Goal: Task Accomplishment & Management: Manage account settings

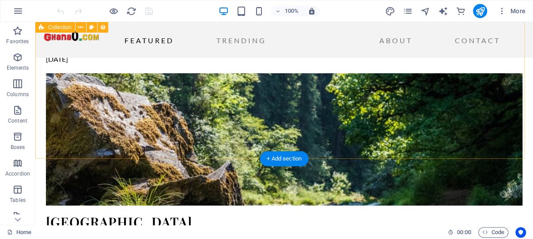
scroll to position [1544, 0]
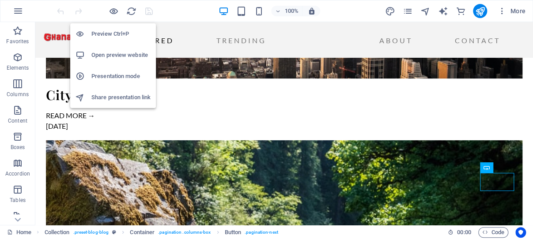
click at [115, 56] on h6 "Open preview website" at bounding box center [120, 55] width 59 height 11
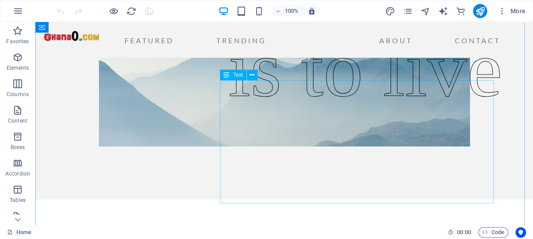
scroll to position [47, 0]
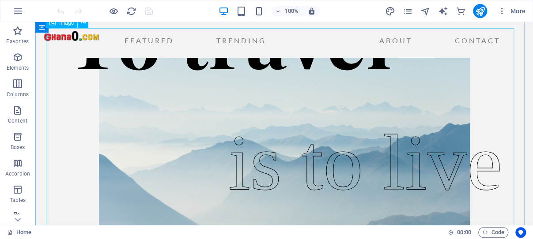
click at [500, 94] on figure at bounding box center [284, 134] width 476 height 212
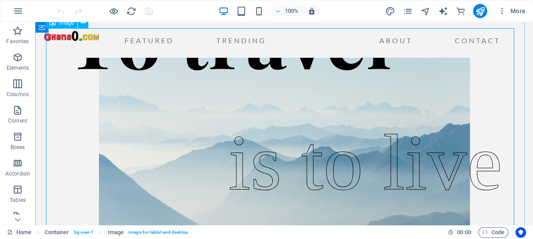
click at [105, 151] on figure at bounding box center [284, 134] width 476 height 212
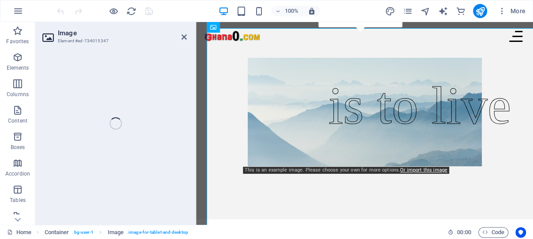
select select "px"
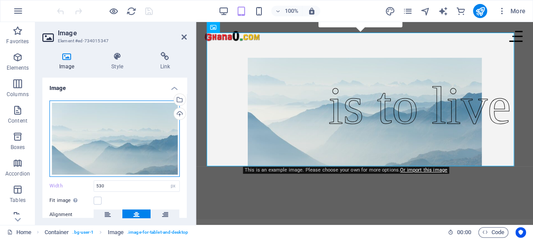
click at [122, 122] on div "Drag files here, click to choose files or select files from Files or our free s…" at bounding box center [114, 139] width 130 height 76
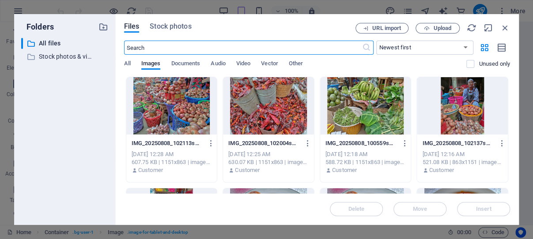
type input "100"
select select "%"
click at [246, 62] on span "Video" at bounding box center [243, 64] width 14 height 12
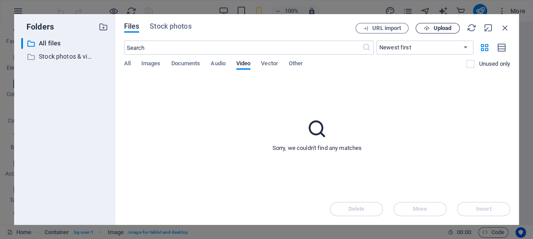
click at [436, 28] on span "Upload" at bounding box center [442, 28] width 18 height 5
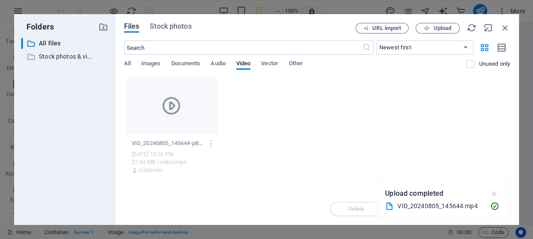
click at [493, 192] on icon "button" at bounding box center [494, 194] width 10 height 10
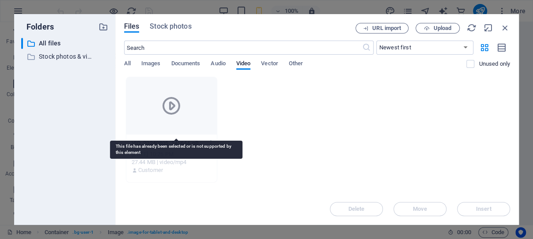
click at [207, 113] on div at bounding box center [171, 105] width 91 height 57
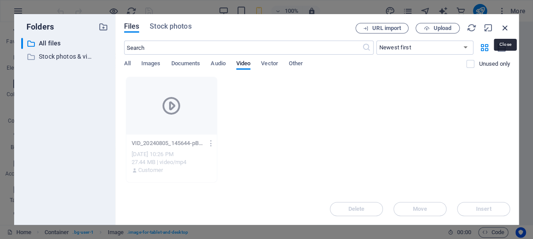
drag, startPoint x: 505, startPoint y: 27, endPoint x: 297, endPoint y: 10, distance: 208.6
click at [505, 27] on icon "button" at bounding box center [505, 28] width 10 height 10
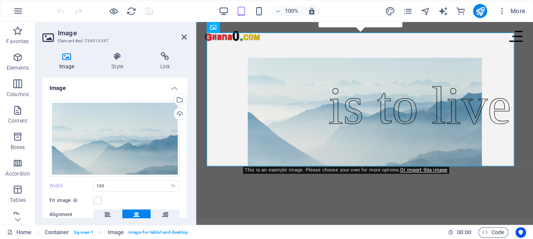
type input "530"
select select "px"
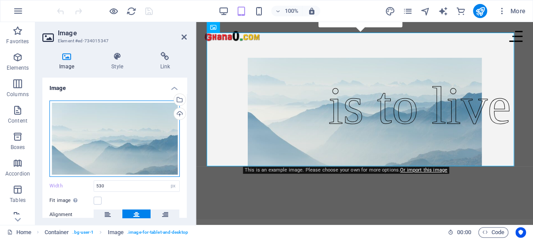
click at [122, 123] on div "Drag files here, click to choose files or select files from Files or our free s…" at bounding box center [114, 139] width 130 height 76
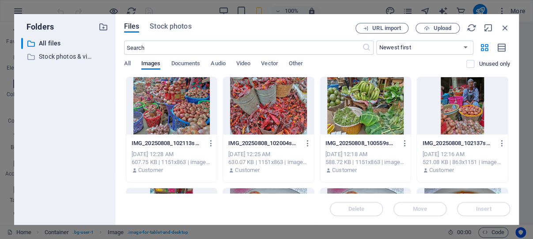
type input "100"
select select "%"
click at [506, 25] on icon "button" at bounding box center [505, 28] width 10 height 10
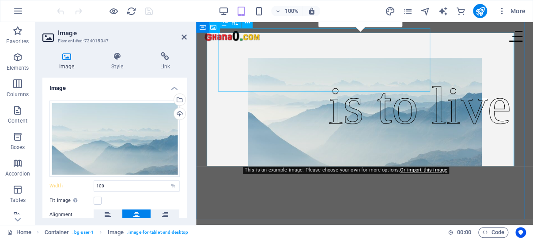
type input "530"
select select "px"
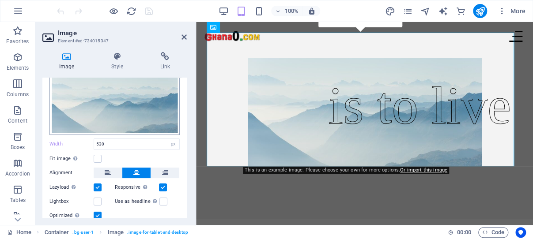
scroll to position [0, 0]
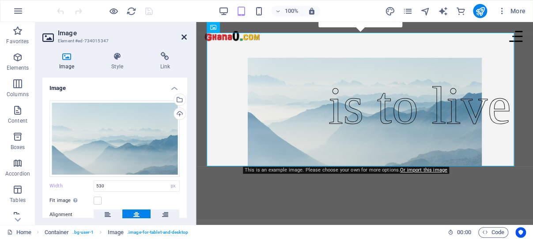
drag, startPoint x: 185, startPoint y: 34, endPoint x: 130, endPoint y: 27, distance: 55.2
click at [185, 34] on icon at bounding box center [183, 37] width 5 height 7
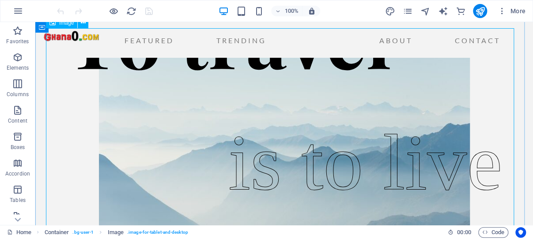
click at [139, 149] on figure at bounding box center [284, 134] width 476 height 212
click at [139, 148] on figure at bounding box center [284, 134] width 476 height 212
select select "px"
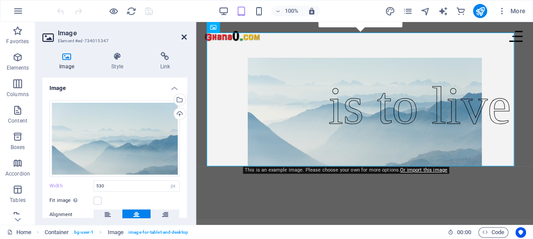
drag, startPoint x: 184, startPoint y: 36, endPoint x: 141, endPoint y: 24, distance: 44.9
click at [184, 36] on icon at bounding box center [183, 37] width 5 height 7
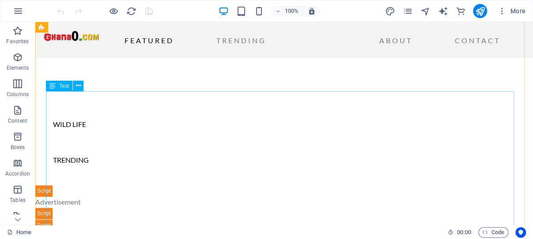
scroll to position [468, 0]
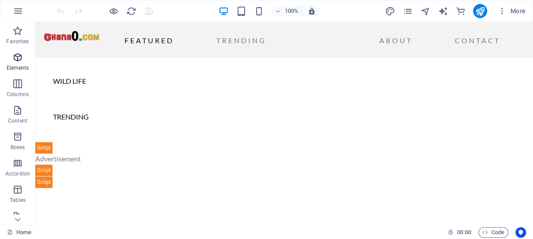
click at [21, 56] on icon "button" at bounding box center [17, 57] width 11 height 11
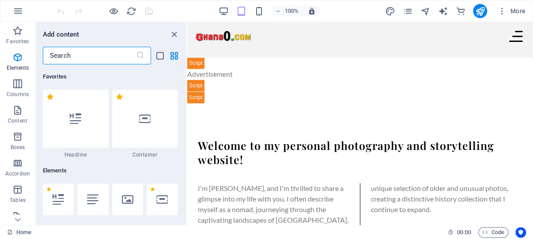
scroll to position [94, 0]
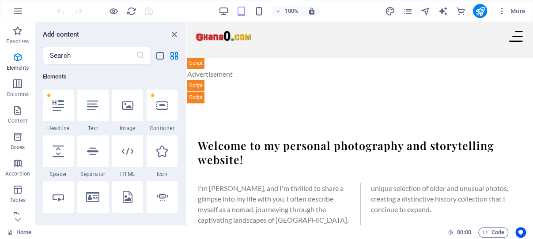
click at [291, 176] on div at bounding box center [360, 179] width 324 height 7
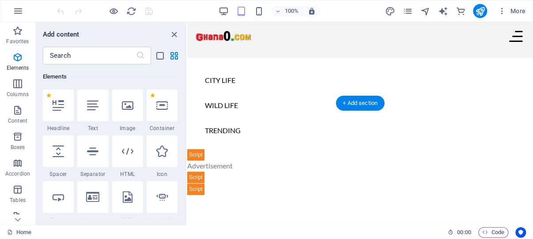
scroll to position [304, 0]
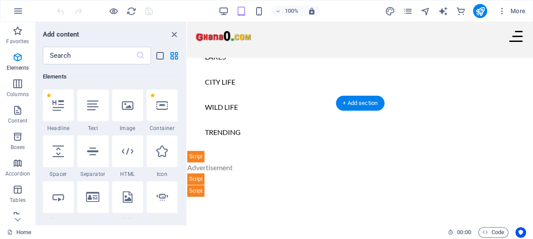
click at [175, 34] on icon "close panel" at bounding box center [174, 35] width 10 height 10
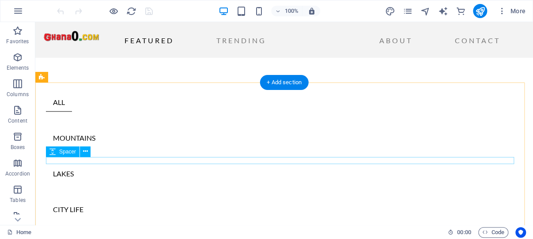
scroll to position [397, 0]
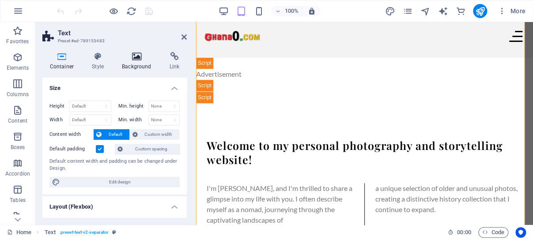
click at [137, 56] on icon at bounding box center [137, 56] width 44 height 9
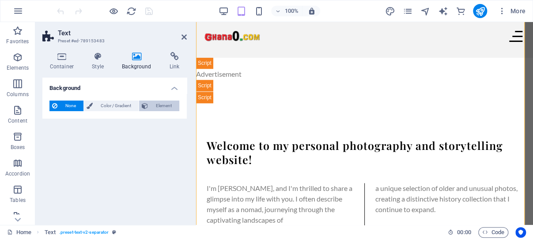
click at [158, 107] on span "Element" at bounding box center [164, 106] width 26 height 11
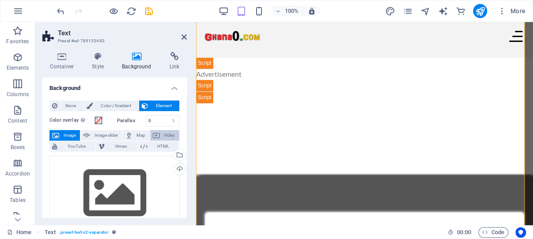
click at [162, 135] on span "Video" at bounding box center [169, 135] width 14 height 11
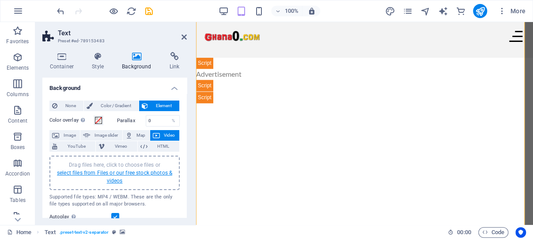
click at [111, 173] on link "select files from Files or our free stock photos & videos" at bounding box center [114, 177] width 115 height 14
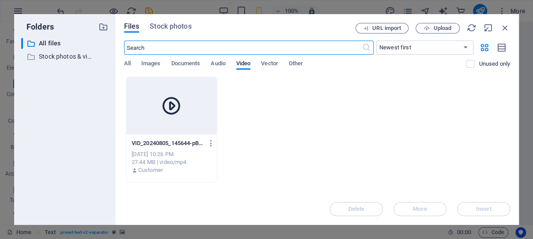
click at [182, 108] on icon at bounding box center [171, 105] width 21 height 21
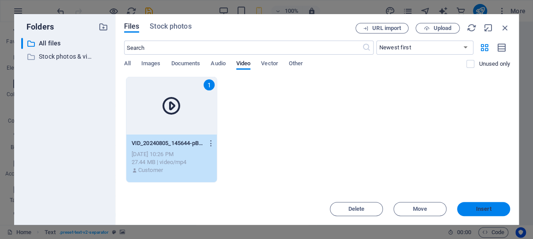
click at [478, 208] on span "Insert" at bounding box center [483, 209] width 15 height 5
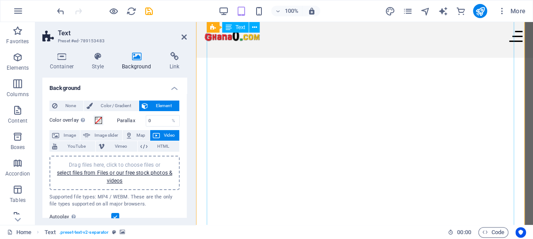
scroll to position [549, 0]
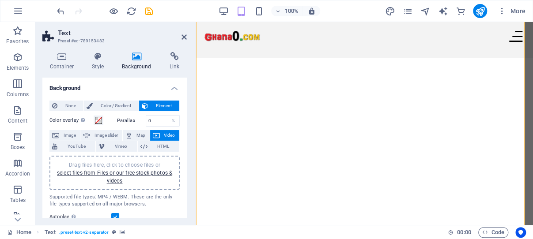
click at [158, 103] on span "Element" at bounding box center [164, 106] width 26 height 11
click at [112, 105] on span "Color / Gradient" at bounding box center [115, 106] width 41 height 11
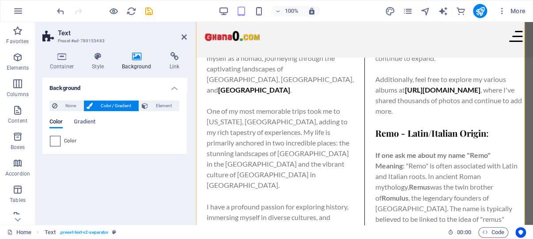
click at [57, 141] on span at bounding box center [55, 141] width 10 height 10
type input "#ffffff"
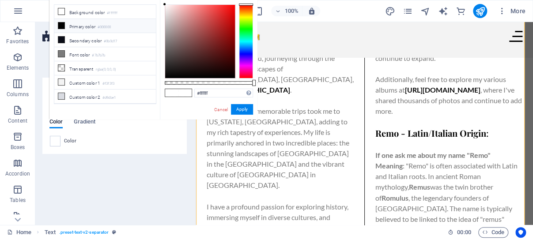
click at [126, 139] on div "Color" at bounding box center [114, 141] width 129 height 11
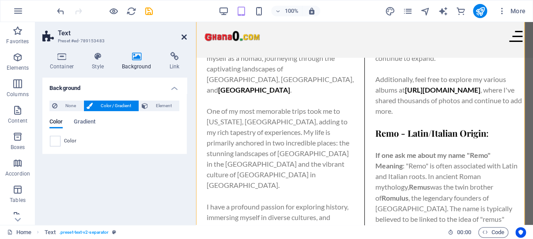
click at [184, 37] on icon at bounding box center [183, 37] width 5 height 7
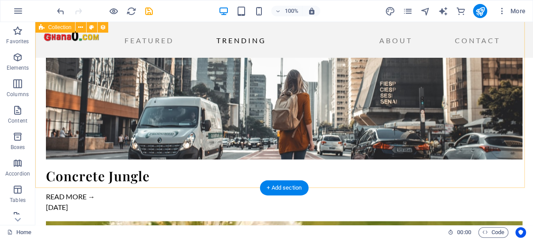
scroll to position [2237, 0]
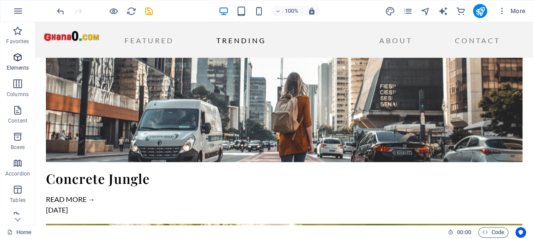
click at [20, 58] on icon "button" at bounding box center [17, 57] width 11 height 11
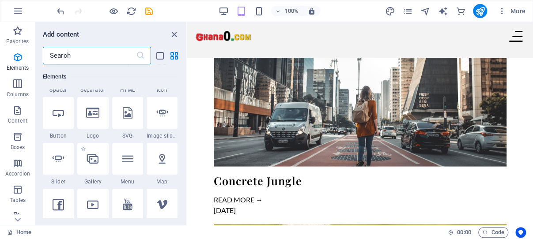
scroll to position [220, 0]
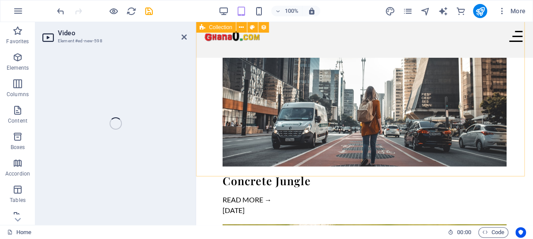
select select "%"
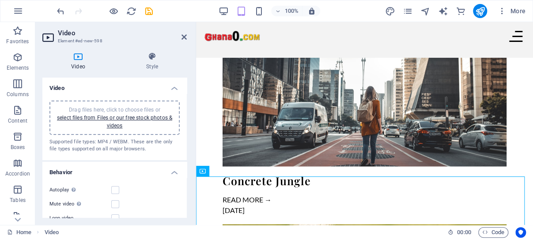
scroll to position [42, 0]
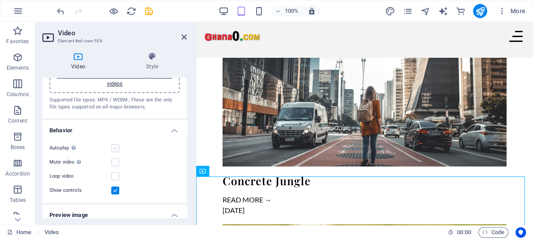
click at [114, 147] on label at bounding box center [115, 148] width 8 height 8
click at [0, 0] on input "Autoplay Autoplay is only available if muted is checked" at bounding box center [0, 0] width 0 height 0
click at [116, 190] on label at bounding box center [115, 191] width 8 height 8
click at [0, 0] on input "Show controls" at bounding box center [0, 0] width 0 height 0
click at [116, 148] on label at bounding box center [115, 148] width 8 height 8
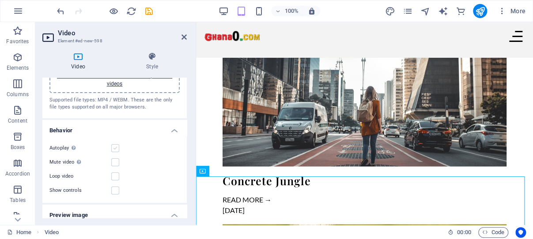
click at [0, 0] on input "Autoplay Autoplay is only available if muted is checked" at bounding box center [0, 0] width 0 height 0
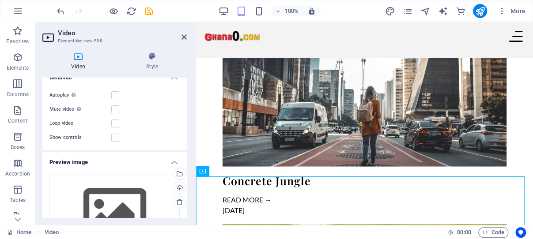
scroll to position [84, 0]
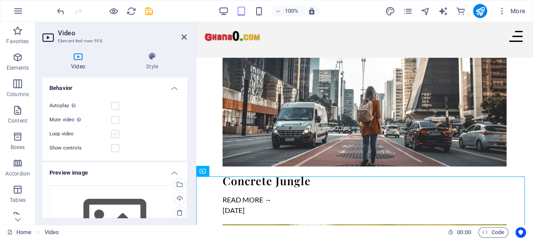
click at [115, 132] on label at bounding box center [115, 134] width 8 height 8
click at [0, 0] on input "Loop video" at bounding box center [0, 0] width 0 height 0
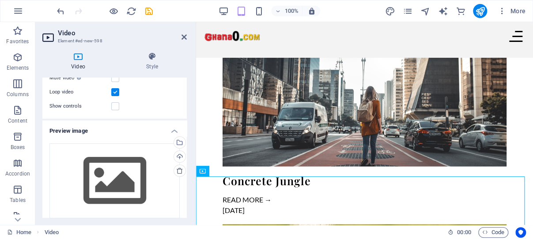
scroll to position [169, 0]
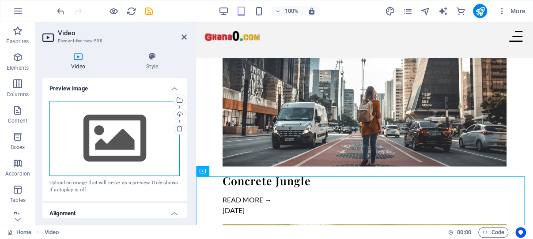
click at [106, 137] on div "Drag files here, click to choose files or select files from Files or our free s…" at bounding box center [114, 138] width 130 height 75
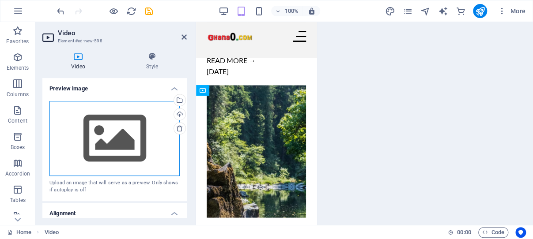
click at [106, 137] on div "Drag files here, click to choose files or select files from Files or our free s…" at bounding box center [114, 138] width 130 height 75
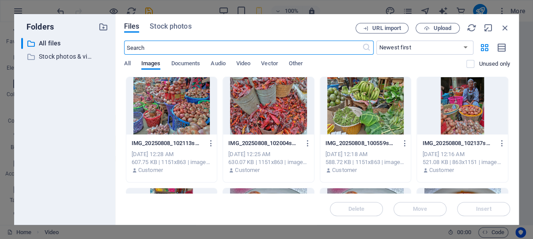
scroll to position [4210, 0]
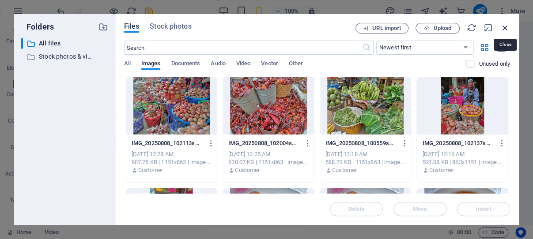
click at [505, 26] on icon "button" at bounding box center [505, 28] width 10 height 10
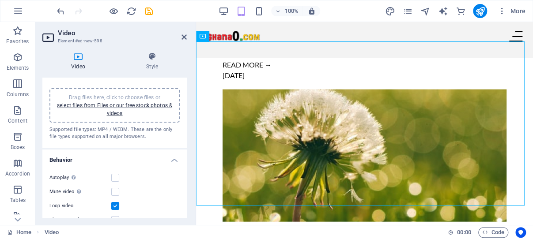
scroll to position [0, 0]
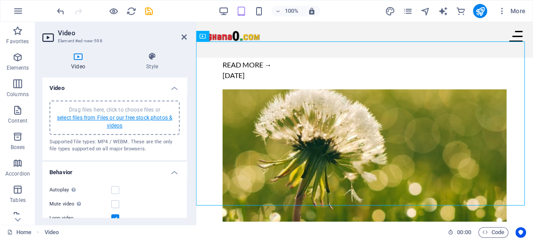
click at [117, 118] on link "select files from Files or our free stock photos & videos" at bounding box center [114, 122] width 115 height 14
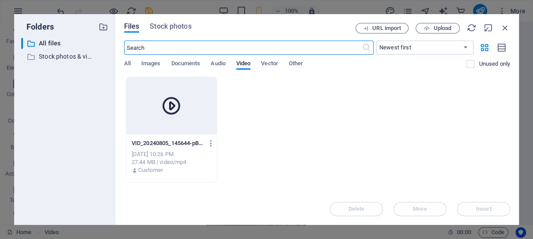
scroll to position [4210, 0]
click at [177, 102] on icon at bounding box center [171, 105] width 21 height 21
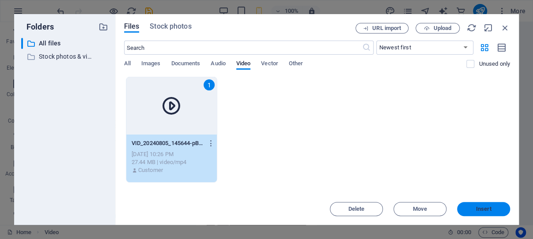
drag, startPoint x: 487, startPoint y: 209, endPoint x: 294, endPoint y: 202, distance: 193.5
click at [487, 209] on span "Insert" at bounding box center [483, 209] width 15 height 5
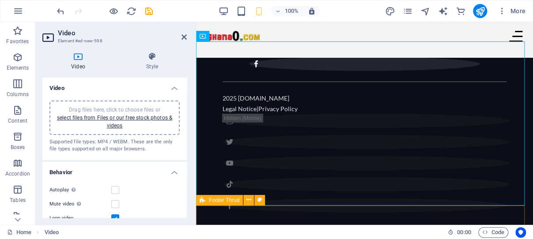
scroll to position [2266, 0]
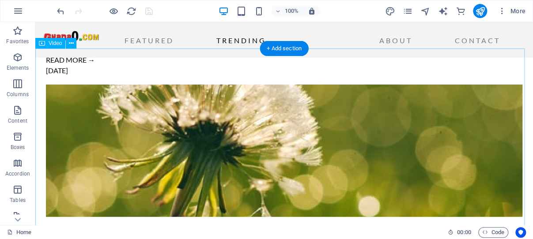
scroll to position [2330, 0]
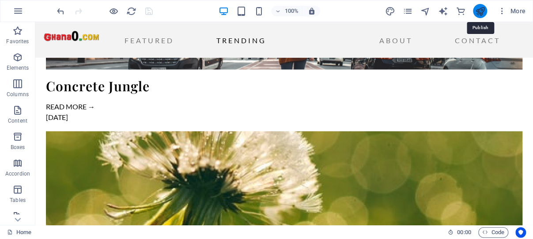
click at [482, 9] on icon "publish" at bounding box center [480, 11] width 10 height 10
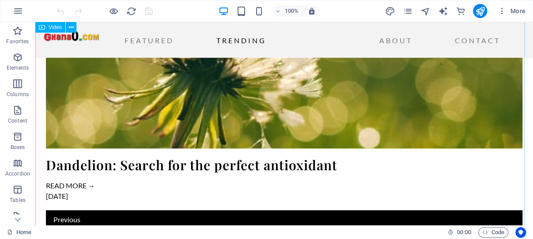
scroll to position [2480, 0]
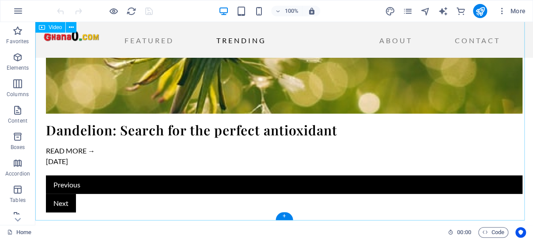
drag, startPoint x: 159, startPoint y: 113, endPoint x: 194, endPoint y: 134, distance: 41.4
select select "%"
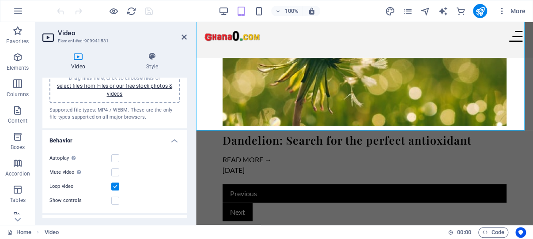
scroll to position [42, 0]
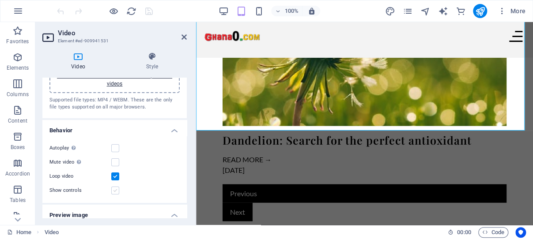
click at [116, 189] on label at bounding box center [115, 191] width 8 height 8
click at [0, 0] on input "Show controls" at bounding box center [0, 0] width 0 height 0
click at [149, 11] on icon "save" at bounding box center [149, 11] width 10 height 10
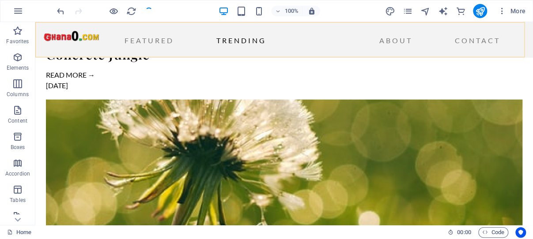
scroll to position [2480, 0]
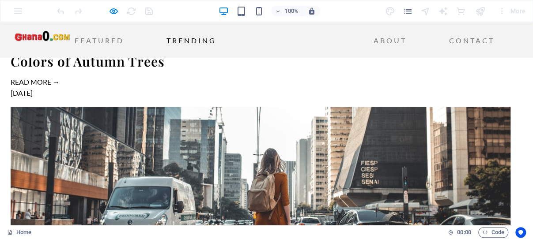
scroll to position [2128, 0]
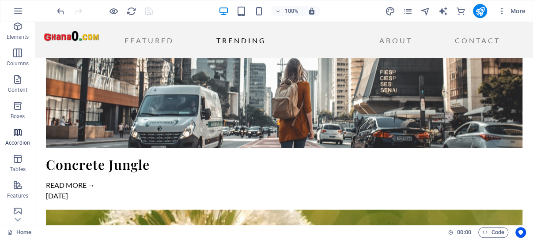
scroll to position [42, 0]
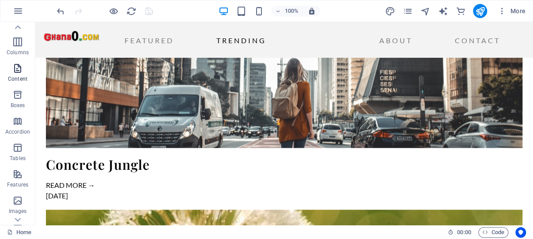
click at [19, 68] on icon "button" at bounding box center [17, 68] width 11 height 11
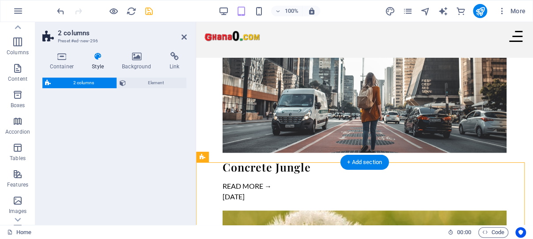
select select "rem"
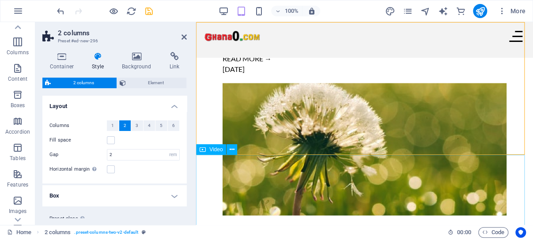
scroll to position [2285, 0]
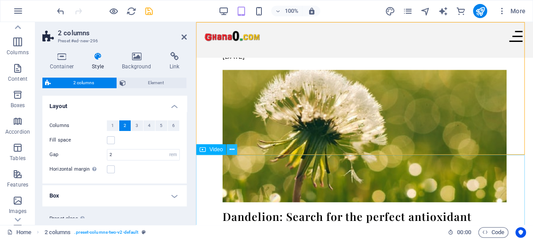
click at [231, 151] on icon at bounding box center [232, 149] width 5 height 9
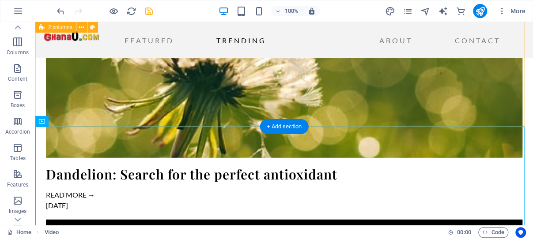
scroll to position [2432, 0]
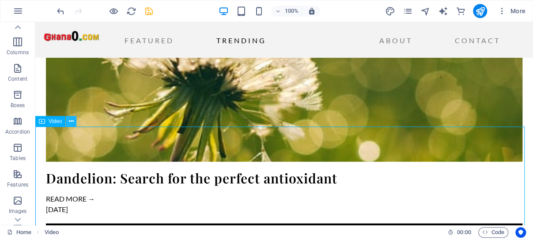
click at [72, 122] on icon at bounding box center [71, 121] width 5 height 9
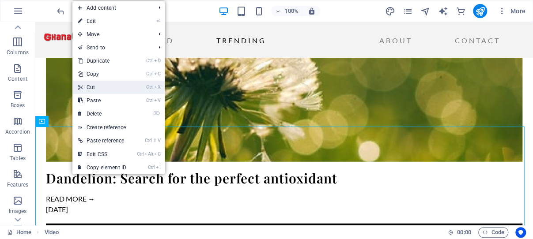
drag, startPoint x: 96, startPoint y: 86, endPoint x: 61, endPoint y: 63, distance: 41.9
click at [96, 86] on link "Ctrl X Cut" at bounding box center [101, 87] width 59 height 13
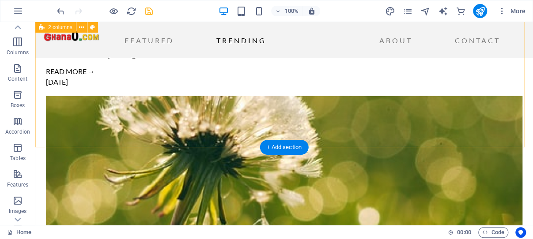
scroll to position [2338, 0]
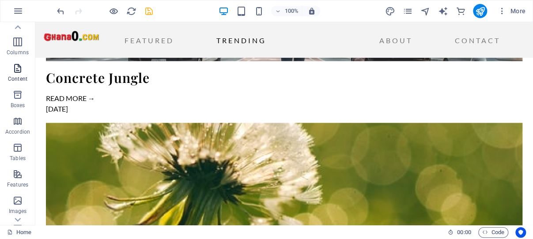
click at [18, 68] on icon "button" at bounding box center [17, 68] width 11 height 11
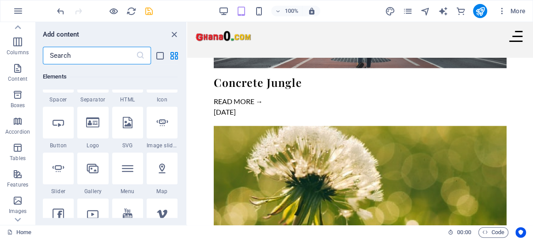
scroll to position [211, 0]
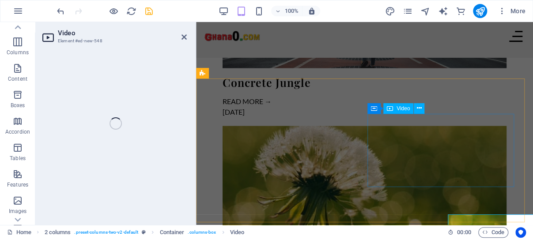
select select "%"
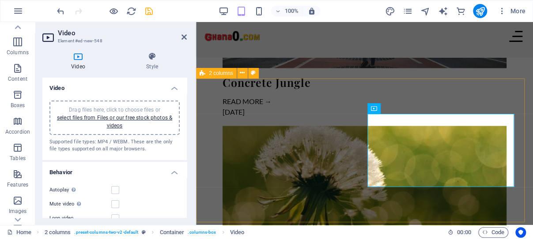
scroll to position [42, 0]
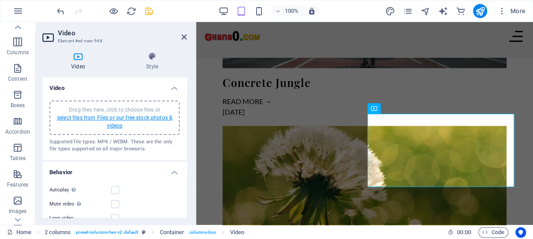
click at [112, 119] on link "select files from Files or our free stock photos & videos" at bounding box center [114, 122] width 115 height 14
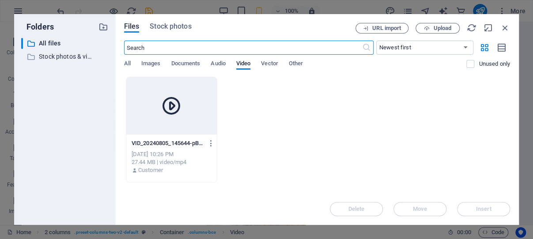
scroll to position [4325, 0]
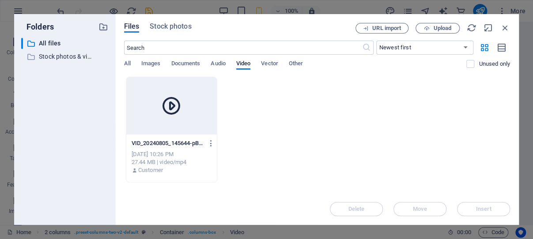
click at [174, 108] on icon at bounding box center [171, 105] width 21 height 21
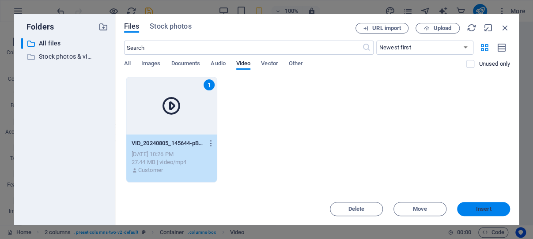
drag, startPoint x: 483, startPoint y: 207, endPoint x: 232, endPoint y: 146, distance: 258.4
click at [483, 207] on span "Insert" at bounding box center [483, 209] width 15 height 5
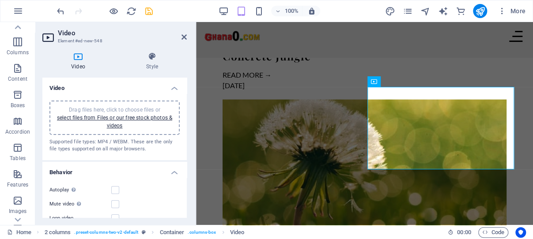
scroll to position [42, 0]
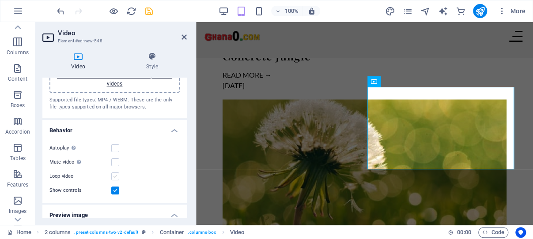
click at [115, 173] on label at bounding box center [115, 177] width 8 height 8
click at [0, 0] on input "Loop video" at bounding box center [0, 0] width 0 height 0
drag, startPoint x: 148, startPoint y: 9, endPoint x: 157, endPoint y: 61, distance: 52.8
click at [148, 9] on icon "save" at bounding box center [149, 11] width 10 height 10
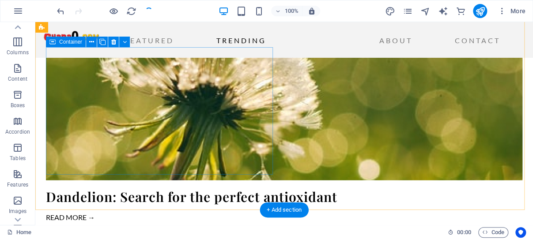
scroll to position [2366, 0]
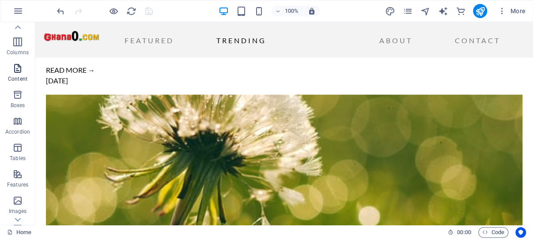
click at [19, 68] on icon "button" at bounding box center [17, 68] width 11 height 11
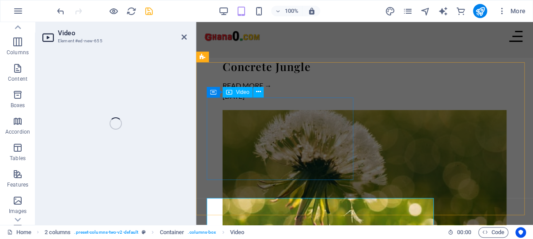
scroll to position [42, 0]
select select "%"
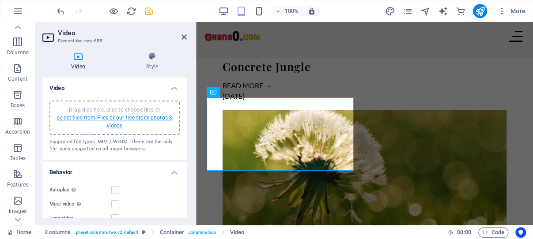
click at [105, 115] on link "select files from Files or our free stock photos & videos" at bounding box center [114, 122] width 115 height 14
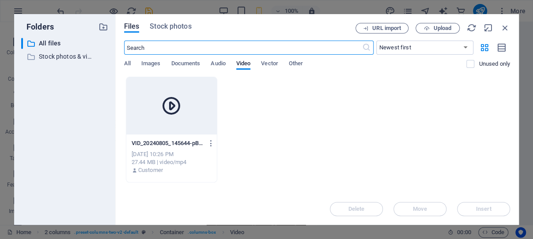
scroll to position [4233, 0]
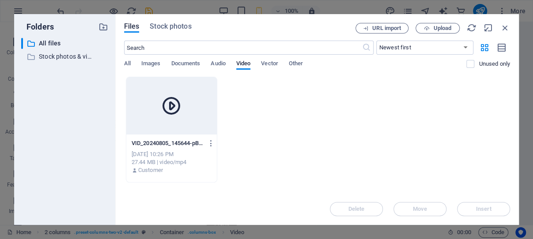
click at [79, 109] on div "​ All files All files ​ Stock photos & videos Stock photos & videos" at bounding box center [64, 128] width 87 height 180
click at [441, 26] on span "Upload" at bounding box center [442, 28] width 18 height 5
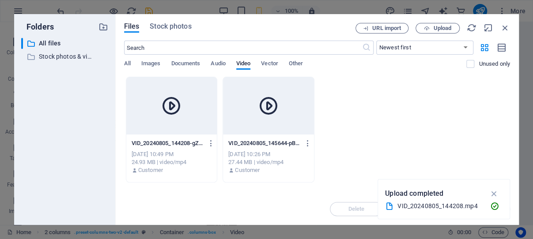
click at [180, 105] on icon at bounding box center [171, 105] width 21 height 21
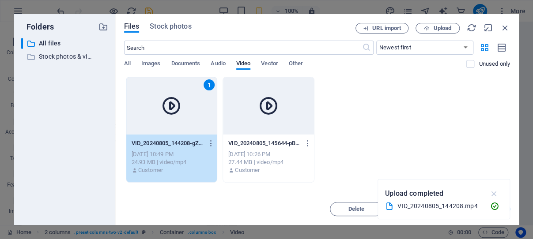
click at [494, 193] on icon "button" at bounding box center [494, 194] width 10 height 10
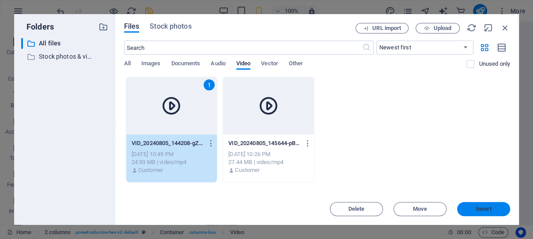
click at [488, 208] on span "Insert" at bounding box center [483, 209] width 15 height 5
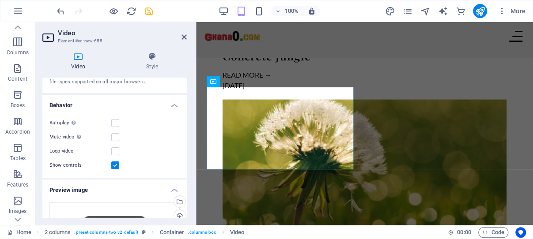
scroll to position [84, 0]
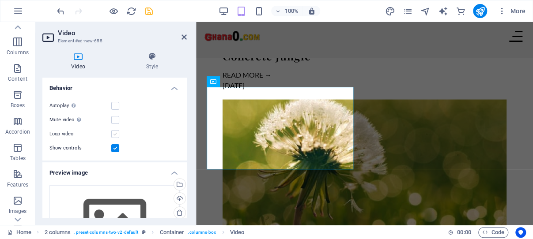
click at [114, 132] on label at bounding box center [115, 134] width 8 height 8
click at [0, 0] on input "Loop video" at bounding box center [0, 0] width 0 height 0
drag, startPoint x: 150, startPoint y: 9, endPoint x: 117, endPoint y: 30, distance: 38.9
click at [150, 9] on icon "save" at bounding box center [149, 11] width 10 height 10
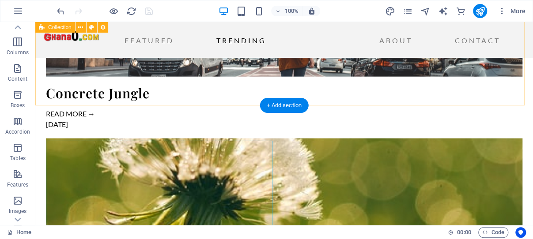
scroll to position [2366, 0]
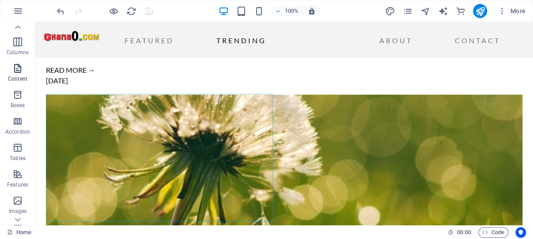
click at [19, 64] on icon "button" at bounding box center [17, 68] width 11 height 11
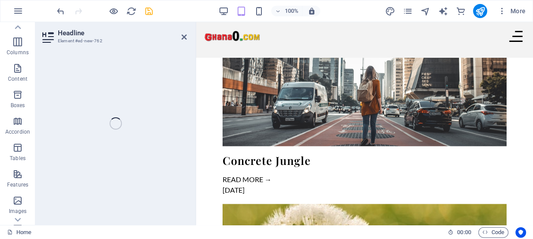
scroll to position [42, 0]
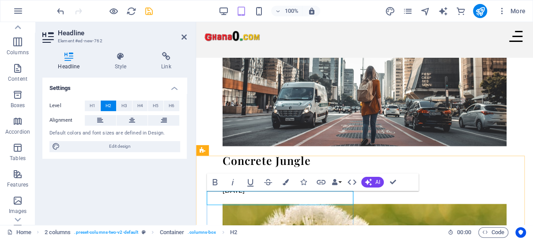
drag, startPoint x: 313, startPoint y: 202, endPoint x: 209, endPoint y: 203, distance: 103.7
copy h2 "[GEOGRAPHIC_DATA], Time-Lapse"
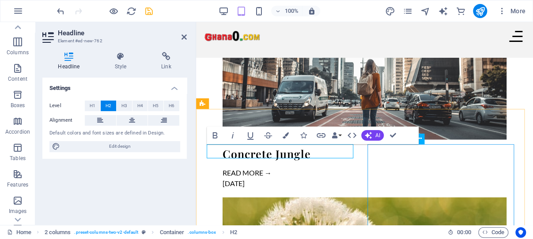
scroll to position [2198, 0]
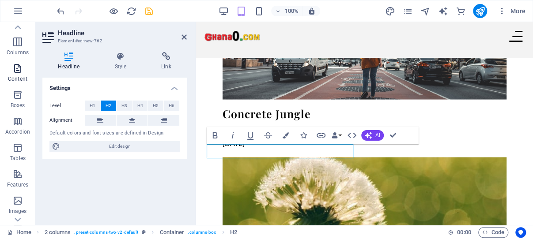
click at [17, 64] on icon "button" at bounding box center [17, 68] width 11 height 11
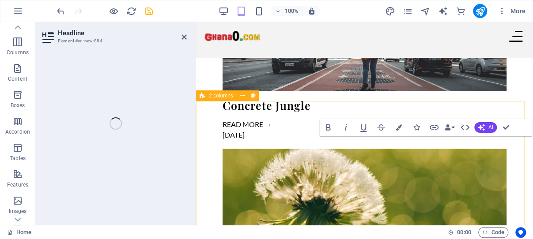
scroll to position [42, 0]
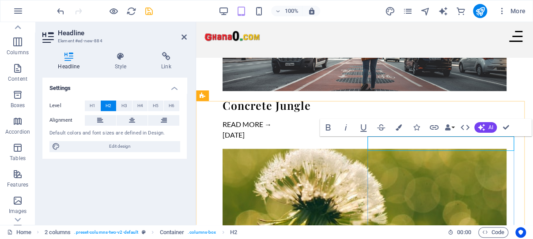
drag, startPoint x: 618, startPoint y: 157, endPoint x: 416, endPoint y: 143, distance: 201.8
drag, startPoint x: 149, startPoint y: 11, endPoint x: 154, endPoint y: 16, distance: 6.6
click at [149, 11] on icon "save" at bounding box center [149, 11] width 10 height 10
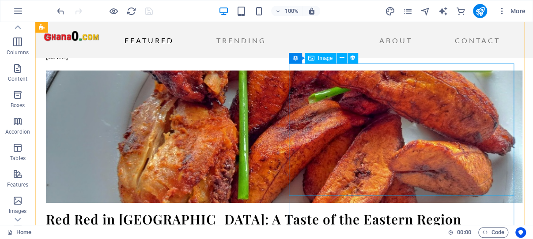
scroll to position [1252, 0]
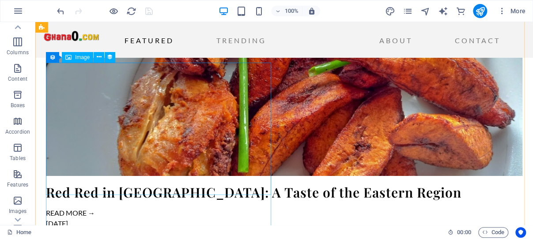
drag, startPoint x: 191, startPoint y: 122, endPoint x: 227, endPoint y: 143, distance: 41.9
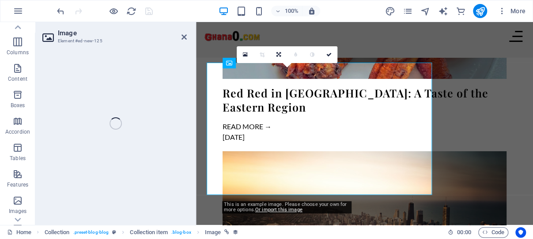
scroll to position [1224, 0]
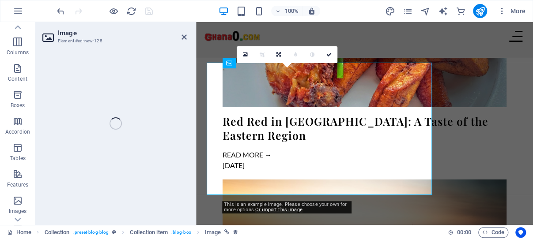
select select "%"
select select "px"
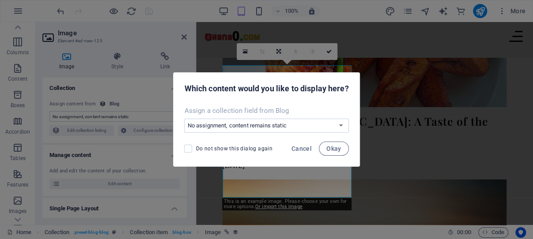
select select "image"
drag, startPoint x: 332, startPoint y: 149, endPoint x: 299, endPoint y: 152, distance: 33.7
click at [302, 148] on span "Cancel" at bounding box center [301, 148] width 20 height 7
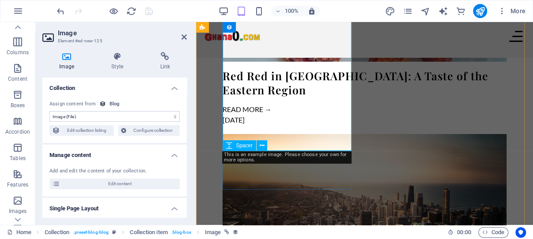
scroll to position [1270, 0]
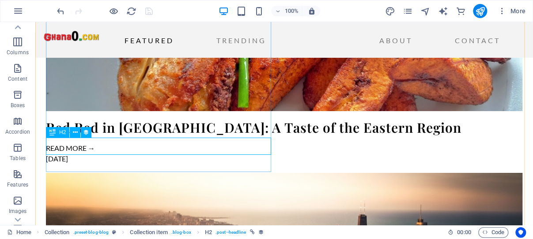
scroll to position [1364, 0]
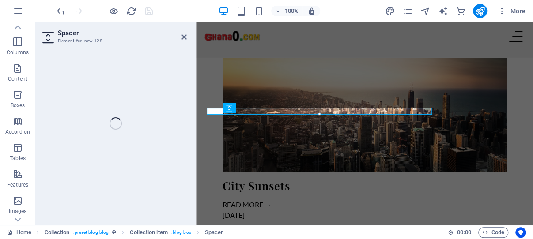
scroll to position [1332, 0]
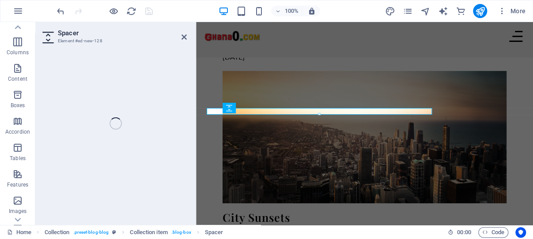
select select "px"
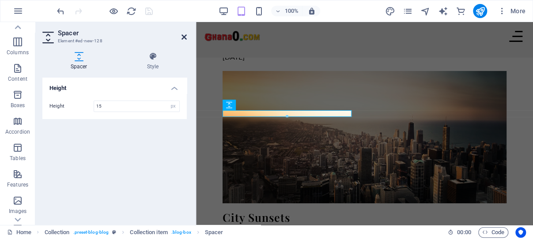
click at [183, 34] on icon at bounding box center [183, 37] width 5 height 7
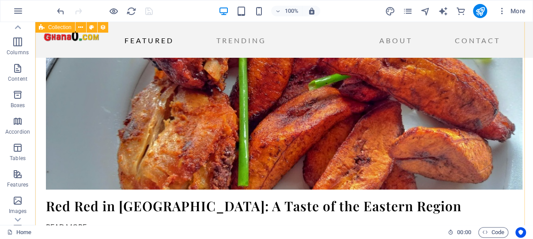
scroll to position [1145, 0]
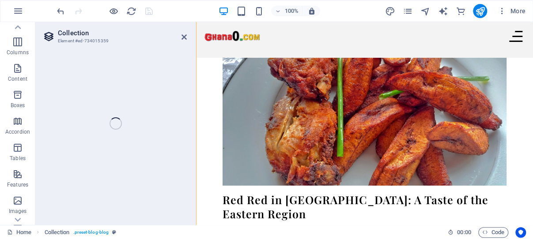
scroll to position [1116, 0]
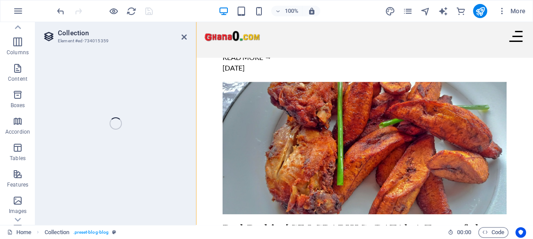
select select "columns.publishing_date_DESC"
select select "columns.status"
select select "columns.publishing_date"
select select "lte"
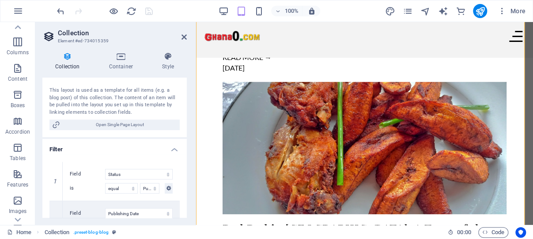
scroll to position [169, 0]
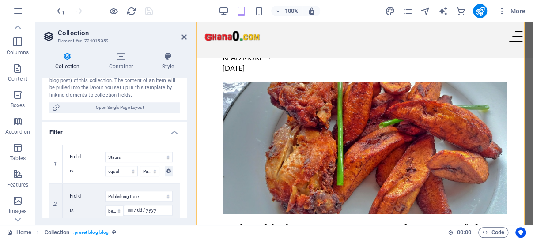
click at [68, 58] on icon at bounding box center [67, 56] width 50 height 9
click at [67, 58] on icon at bounding box center [67, 56] width 50 height 9
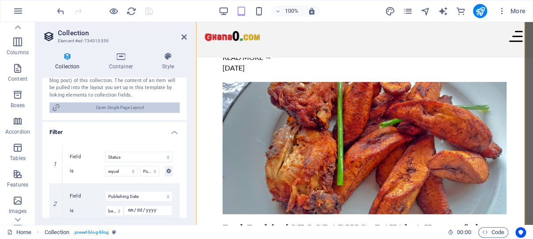
click at [112, 105] on span "Open Single Page Layout" at bounding box center [120, 107] width 114 height 11
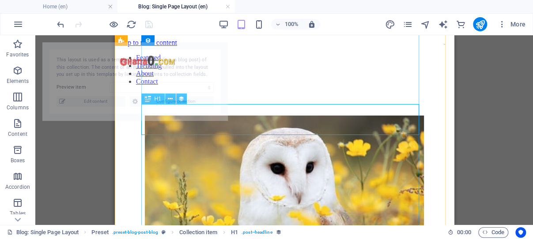
scroll to position [218, 0]
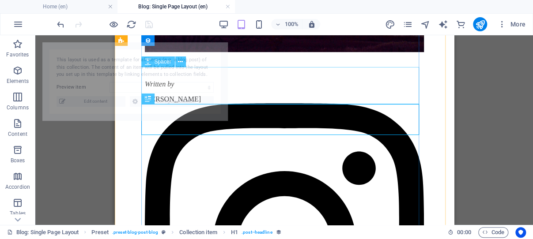
select select "683f3106ef9c86fd870a47ae"
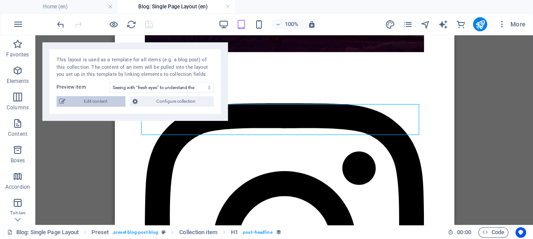
click at [97, 101] on span "Edit content" at bounding box center [95, 101] width 55 height 11
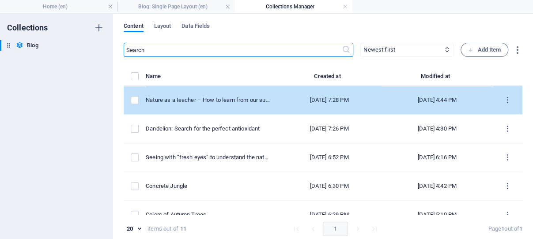
select select "Trending"
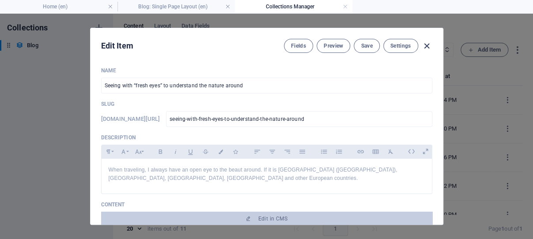
click at [423, 45] on icon "button" at bounding box center [427, 46] width 10 height 10
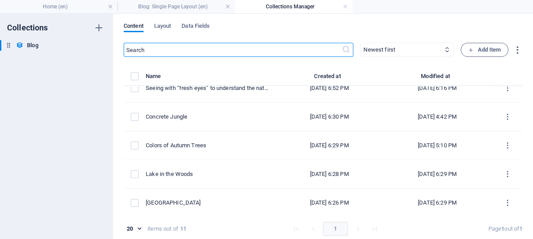
scroll to position [84, 0]
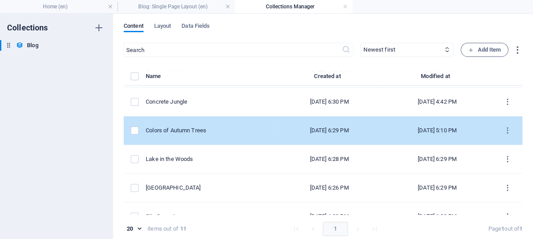
click at [186, 130] on div "Colors of Autumn Trees" at bounding box center [208, 131] width 124 height 8
select select "Wild-Life"
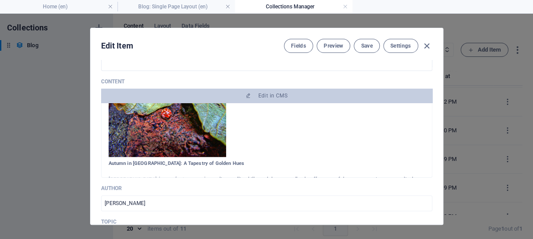
scroll to position [211, 0]
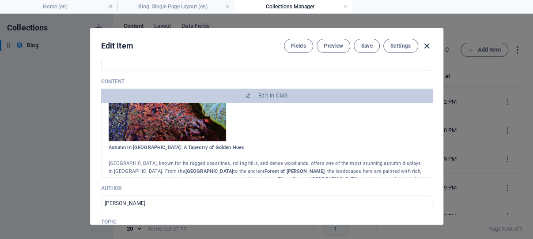
click at [423, 45] on icon "button" at bounding box center [427, 46] width 10 height 10
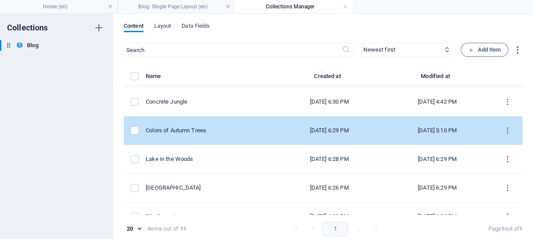
scroll to position [126, 0]
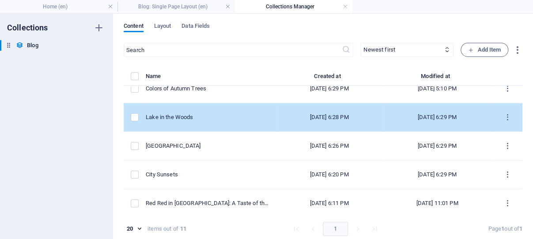
click at [178, 116] on div "Lake in the Woods" at bounding box center [208, 117] width 124 height 8
select select "Lakes"
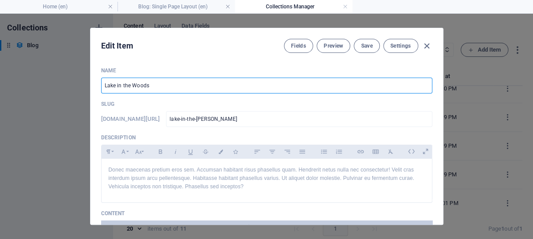
drag, startPoint x: 157, startPoint y: 86, endPoint x: 100, endPoint y: 84, distance: 57.4
click at [101, 84] on input "Lake in the Woods" at bounding box center [266, 86] width 331 height 16
click at [174, 192] on p "Donec maecenas pretium eros sem. Accumsan habitant risus phasellus quam. Hendre…" at bounding box center [267, 179] width 316 height 26
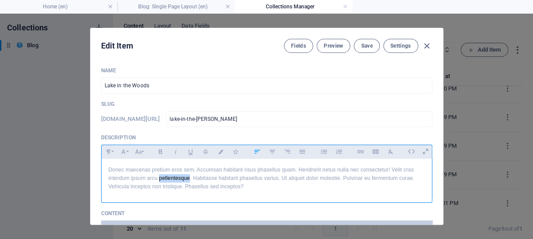
click at [174, 192] on p "Donec maecenas pretium eros sem. Accumsan habitant risus phasellus quam. Hendre…" at bounding box center [267, 179] width 316 height 26
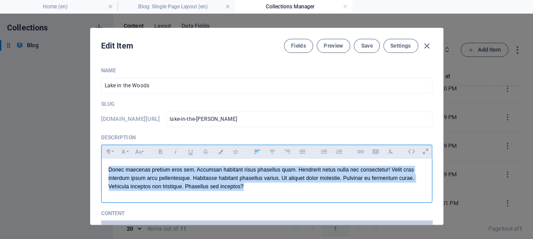
drag, startPoint x: 300, startPoint y: 201, endPoint x: 102, endPoint y: 179, distance: 199.4
click at [102, 179] on div "Donec maecenas pretium eros sem. Accumsan habitant risus phasellus quam. Hendre…" at bounding box center [267, 179] width 330 height 40
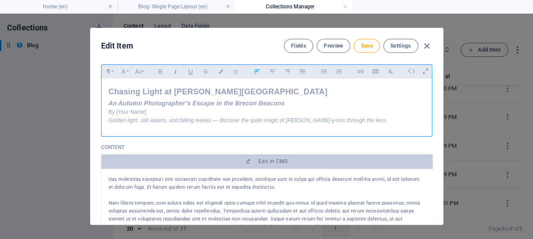
scroll to position [84, 0]
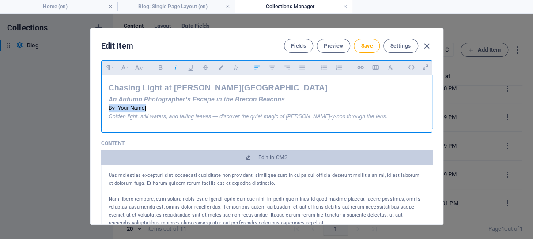
drag, startPoint x: 146, startPoint y: 121, endPoint x: 101, endPoint y: 121, distance: 44.6
click at [102, 121] on div "Chasing Light at [PERSON_NAME]-y-nos An Autumn Photographer’s Escape in the Bre…" at bounding box center [267, 102] width 330 height 54
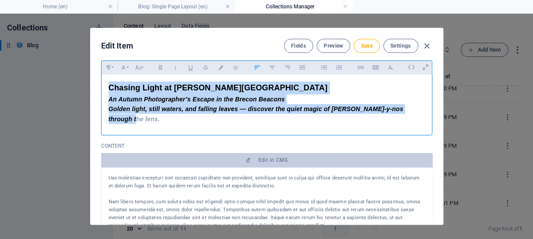
drag, startPoint x: 126, startPoint y: 134, endPoint x: 102, endPoint y: 101, distance: 40.8
click at [102, 101] on div "Chasing Light at [PERSON_NAME]-y-nos An Autumn Photographer’s Escape in the Bre…" at bounding box center [267, 103] width 330 height 56
copy div "Chasing Light at [PERSON_NAME]-y-nos An Autumn Photographer’s Escape in the Bre…"
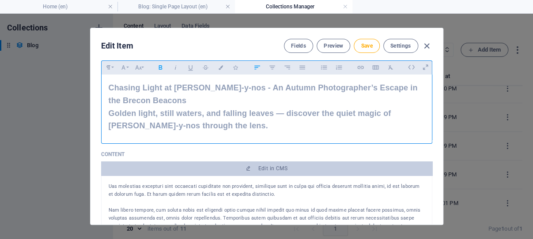
scroll to position [1030, 4]
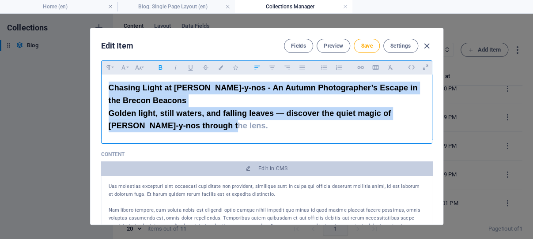
drag, startPoint x: 215, startPoint y: 137, endPoint x: 100, endPoint y: 97, distance: 121.6
click at [103, 98] on div "Chasing Light at [PERSON_NAME]-y-nos - An Autumn Photographer’s Escape in the B…" at bounding box center [267, 107] width 330 height 65
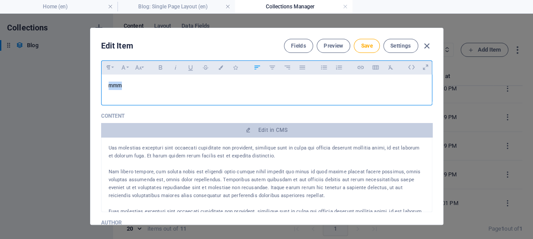
drag, startPoint x: 122, startPoint y: 99, endPoint x: 102, endPoint y: 96, distance: 20.0
click at [102, 96] on div "mmm" at bounding box center [267, 88] width 330 height 26
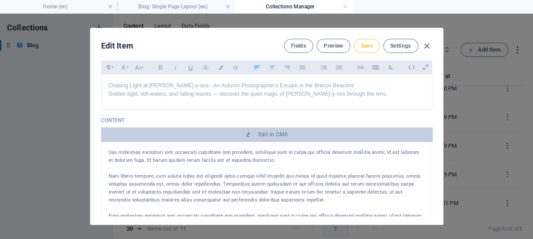
click at [364, 45] on span "Save" at bounding box center [366, 45] width 11 height 7
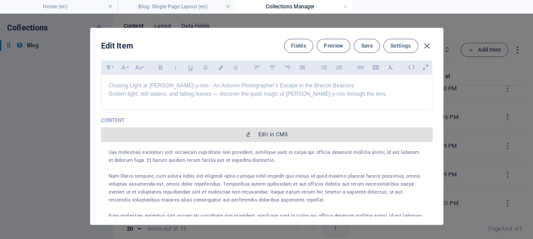
click at [266, 138] on span "Edit in CMS" at bounding box center [272, 134] width 29 height 7
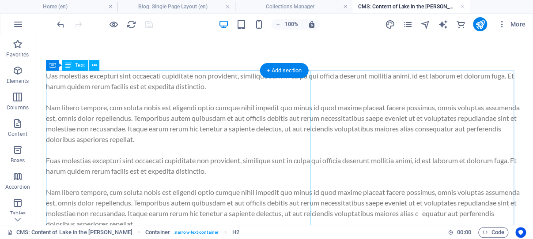
scroll to position [0, 0]
click at [91, 90] on div "Uas molestias excepturi sint occaecati cupiditate non provident, similique sunt…" at bounding box center [284, 177] width 476 height 212
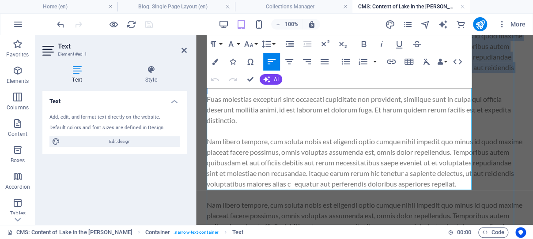
scroll to position [234, 0]
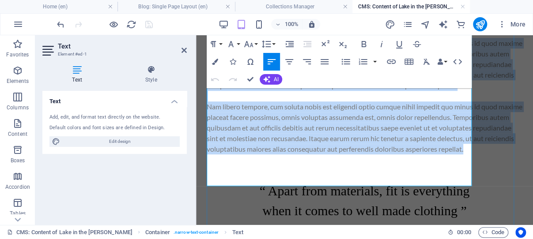
drag, startPoint x: 207, startPoint y: 126, endPoint x: 468, endPoint y: 183, distance: 266.9
click at [468, 154] on div "Uas molestias excepturi sint occaecati cupiditate non provident, similique sunt…" at bounding box center [365, 22] width 316 height 265
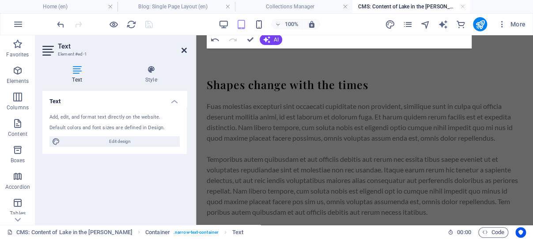
click at [184, 50] on icon at bounding box center [183, 50] width 5 height 7
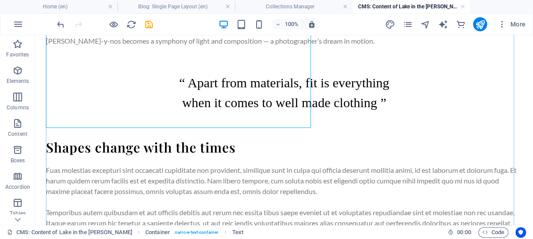
scroll to position [94, 0]
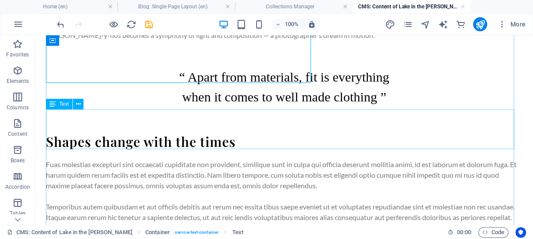
click at [268, 107] on div "“ Apart from materials, fit is everything when it comes to well made clothing ”" at bounding box center [284, 87] width 476 height 40
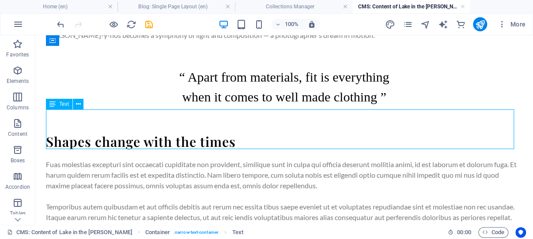
click at [268, 107] on div "“ Apart from materials, fit is everything when it comes to well made clothing ”" at bounding box center [284, 87] width 476 height 40
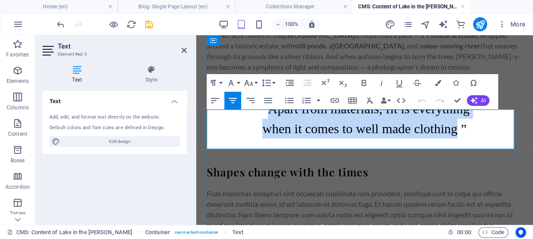
drag, startPoint x: 266, startPoint y: 117, endPoint x: 453, endPoint y: 139, distance: 188.0
click at [453, 139] on div "“ Apart from materials, fit is everything when it comes to well made clothing ”" at bounding box center [365, 119] width 316 height 40
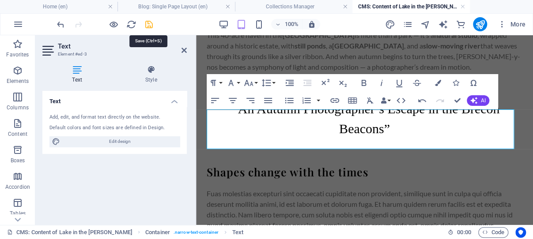
drag, startPoint x: 149, startPoint y: 23, endPoint x: 117, endPoint y: 23, distance: 32.2
click at [149, 23] on icon "save" at bounding box center [149, 24] width 10 height 10
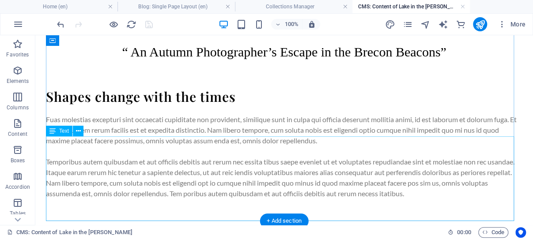
scroll to position [140, 0]
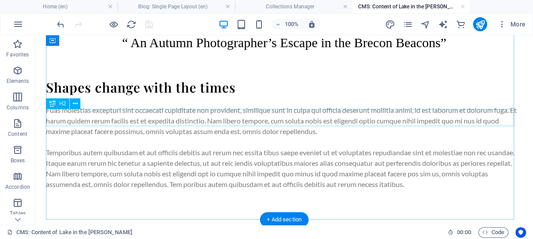
click at [168, 96] on div "Shapes change with the times" at bounding box center [284, 87] width 476 height 17
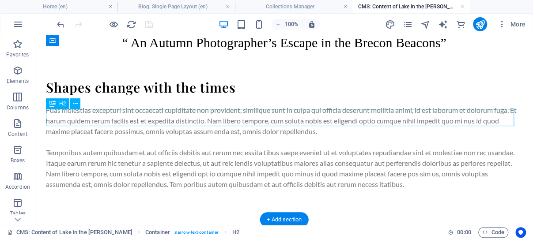
click at [168, 96] on div "Shapes change with the times" at bounding box center [284, 87] width 476 height 17
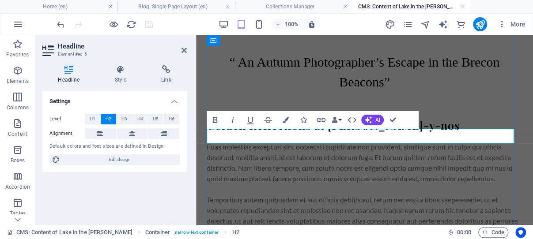
click at [290, 133] on h2 "Golden Reflections at [PERSON_NAME]-y-nos" at bounding box center [365, 125] width 316 height 15
drag, startPoint x: 395, startPoint y: 137, endPoint x: 210, endPoint y: 136, distance: 185.0
click at [210, 133] on h2 "Golden Reflections at [PERSON_NAME]-y-nos" at bounding box center [365, 125] width 316 height 15
click at [309, 133] on h2 "Golden Reflections at [PERSON_NAME]-y-nos" at bounding box center [365, 125] width 316 height 15
drag, startPoint x: 309, startPoint y: 139, endPoint x: 209, endPoint y: 140, distance: 99.8
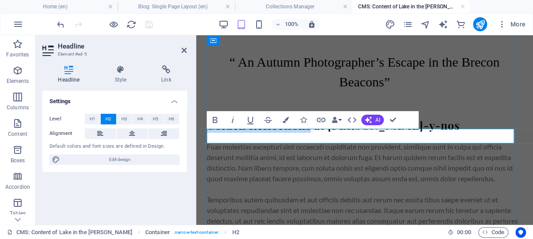
click at [209, 133] on h2 "Golden Reflections at [PERSON_NAME]-y-nos" at bounding box center [365, 125] width 316 height 15
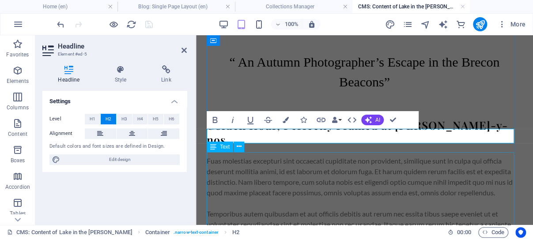
click at [250, 173] on div "Fuas molestias excepturi sint occaecati cupiditate non provident, similique sun…" at bounding box center [365, 214] width 316 height 117
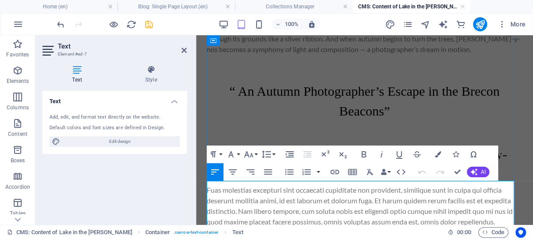
scroll to position [179, 0]
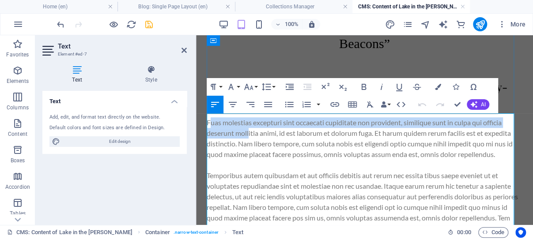
drag, startPoint x: 209, startPoint y: 119, endPoint x: 249, endPoint y: 128, distance: 41.1
click at [249, 128] on p "Fuas molestias excepturi sint occaecati cupiditate non provident, similique sun…" at bounding box center [365, 138] width 316 height 42
click at [222, 122] on p "Fuas molestias excepturi sint occaecati cupiditate non provident, similique sun…" at bounding box center [365, 138] width 316 height 42
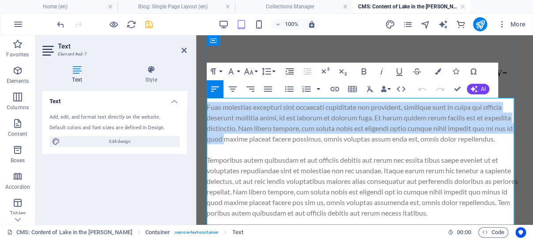
scroll to position [230, 0]
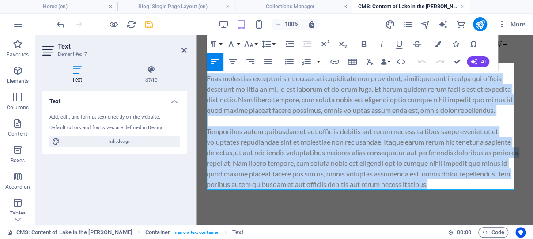
drag, startPoint x: 207, startPoint y: 118, endPoint x: 505, endPoint y: 188, distance: 306.5
click at [505, 188] on div "Fuas molestias excepturi sint occaecati cupiditate non provident, similique sun…" at bounding box center [365, 131] width 316 height 117
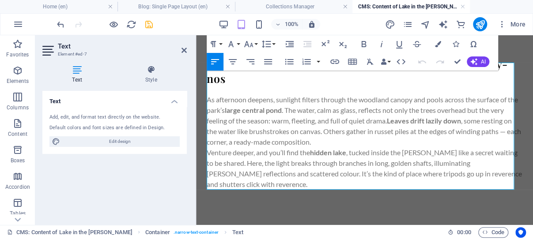
scroll to position [198, 0]
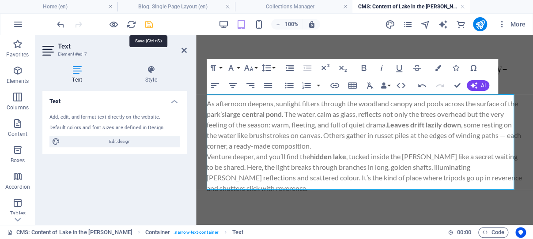
drag, startPoint x: 147, startPoint y: 22, endPoint x: 237, endPoint y: 48, distance: 93.9
click at [147, 22] on icon "save" at bounding box center [149, 24] width 10 height 10
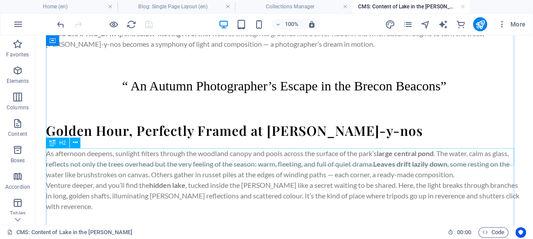
scroll to position [149, 0]
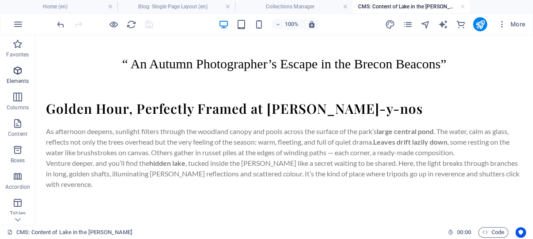
click at [19, 69] on icon "button" at bounding box center [17, 70] width 11 height 11
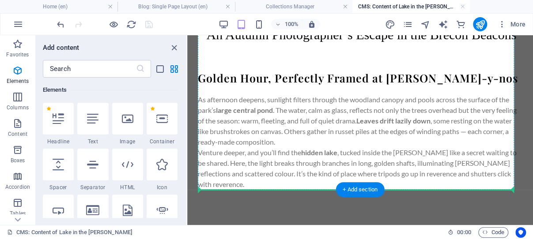
scroll to position [171, 0]
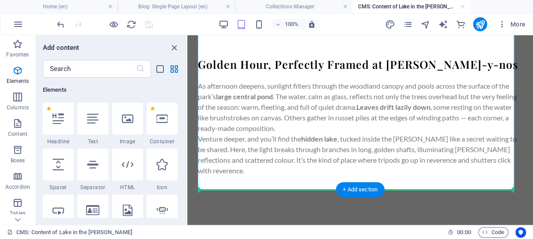
select select "px"
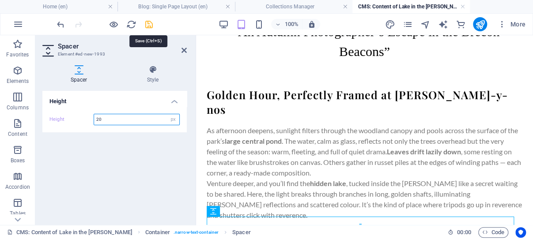
type input "20"
drag, startPoint x: 150, startPoint y: 26, endPoint x: 115, endPoint y: 5, distance: 40.7
click at [150, 26] on icon "save" at bounding box center [149, 24] width 10 height 10
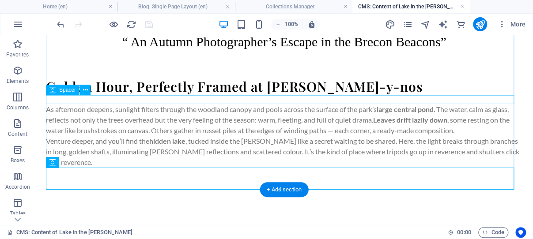
click at [170, 98] on div at bounding box center [284, 99] width 476 height 9
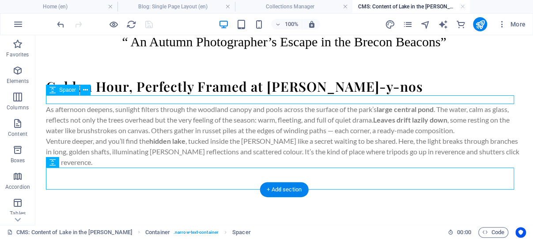
click at [170, 98] on div at bounding box center [284, 99] width 476 height 9
select select "px"
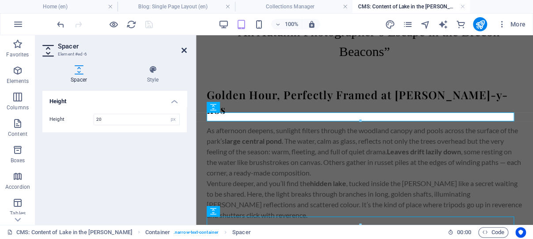
click at [184, 49] on icon at bounding box center [183, 50] width 5 height 7
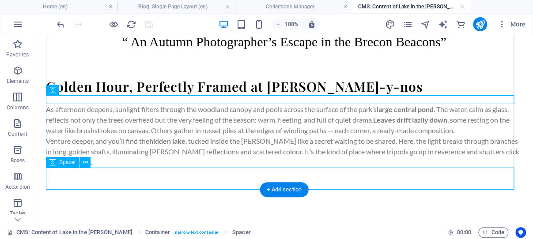
click at [169, 175] on div at bounding box center [284, 179] width 476 height 22
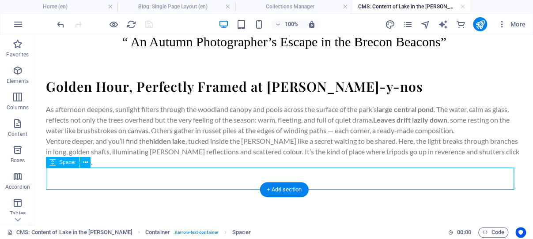
click at [169, 175] on div at bounding box center [284, 179] width 476 height 22
select select "px"
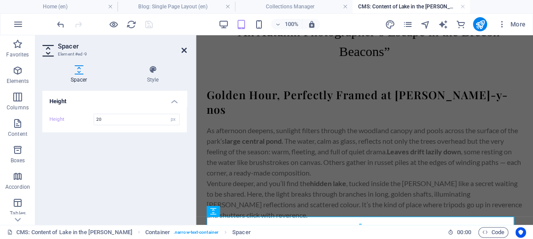
click at [184, 51] on icon at bounding box center [183, 50] width 5 height 7
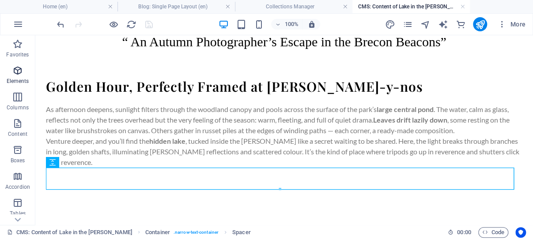
click at [19, 69] on icon "button" at bounding box center [17, 70] width 11 height 11
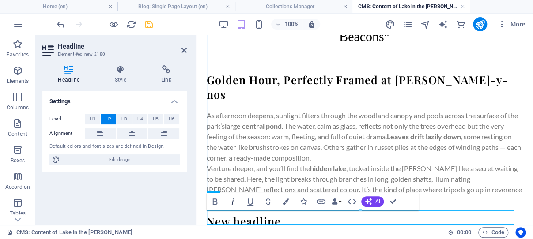
scroll to position [221, 0]
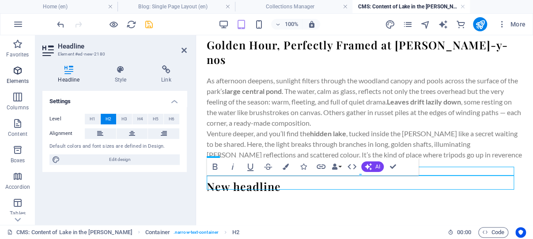
click at [17, 71] on icon "button" at bounding box center [17, 70] width 11 height 11
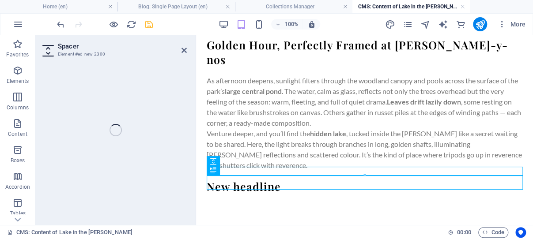
select select "px"
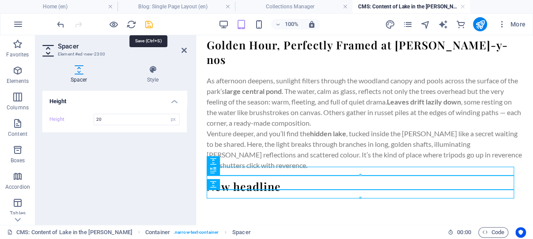
type input "20"
click at [149, 25] on icon "save" at bounding box center [149, 24] width 10 height 10
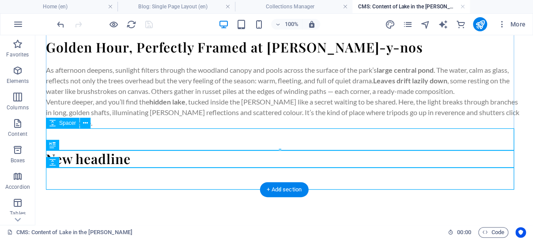
scroll to position [211, 0]
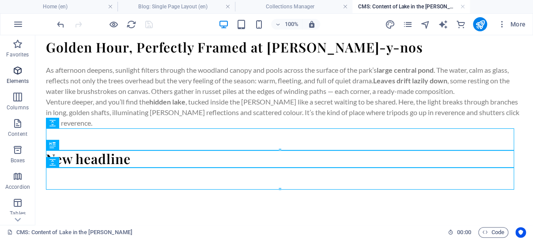
click at [19, 70] on icon "button" at bounding box center [17, 70] width 11 height 11
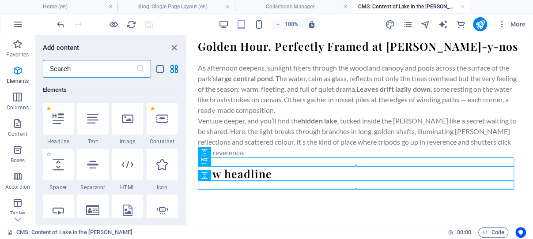
scroll to position [94, 0]
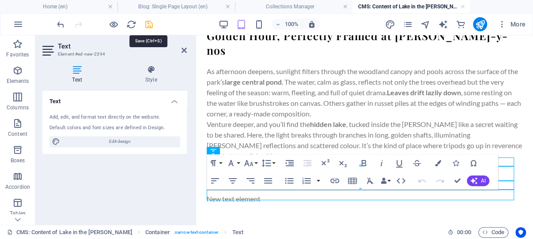
drag, startPoint x: 148, startPoint y: 23, endPoint x: 140, endPoint y: 98, distance: 75.0
click at [148, 23] on icon "save" at bounding box center [149, 24] width 10 height 10
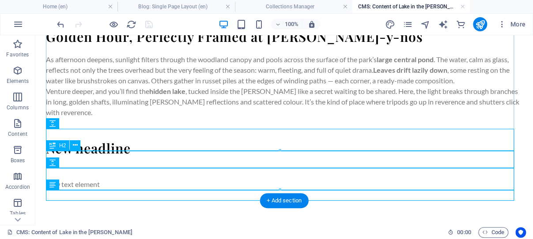
click at [132, 157] on div "New headline" at bounding box center [284, 148] width 476 height 17
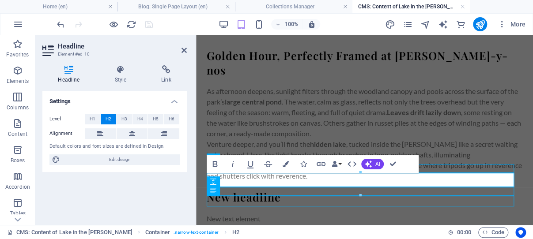
scroll to position [223, 0]
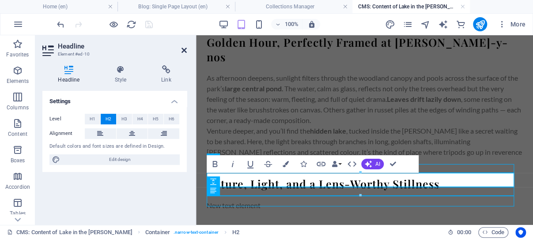
click at [184, 49] on icon at bounding box center [183, 50] width 5 height 7
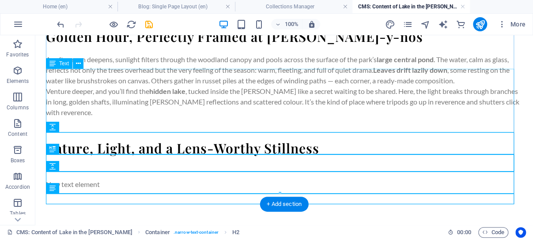
scroll to position [221, 0]
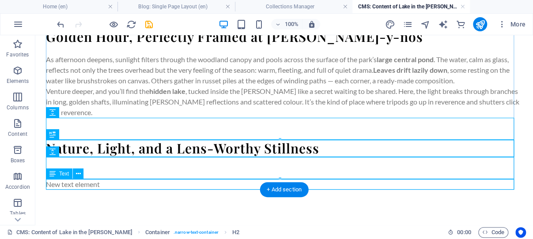
click at [123, 185] on div "New text element" at bounding box center [284, 184] width 476 height 11
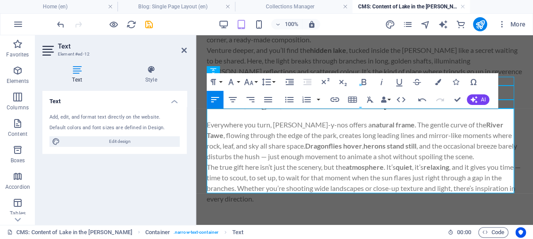
scroll to position [314, 0]
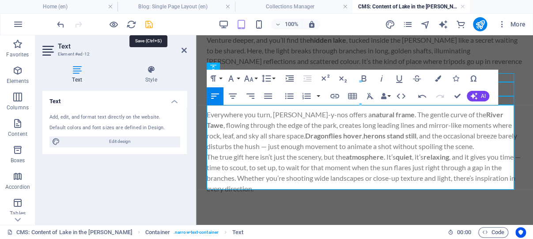
click at [151, 25] on icon "save" at bounding box center [149, 24] width 10 height 10
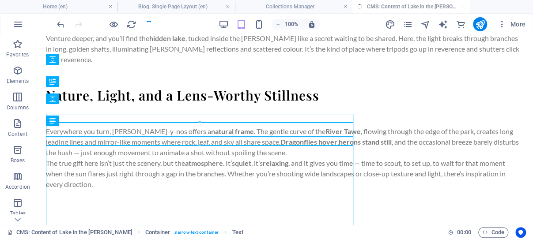
scroll to position [274, 0]
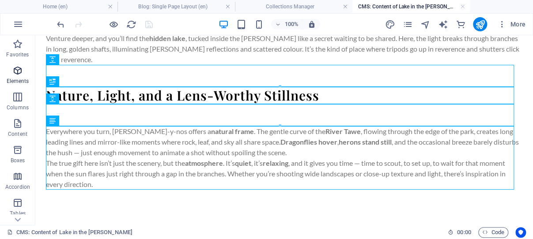
click at [16, 68] on icon "button" at bounding box center [17, 70] width 11 height 11
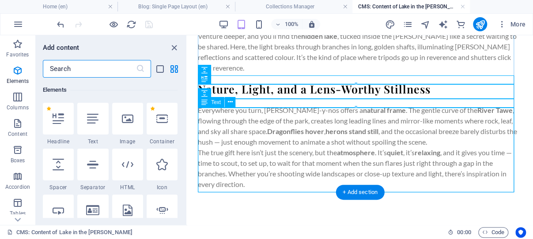
scroll to position [314, 0]
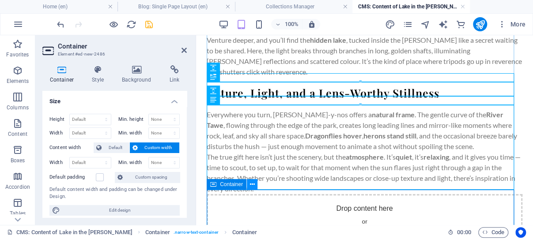
click at [255, 185] on icon at bounding box center [252, 184] width 5 height 9
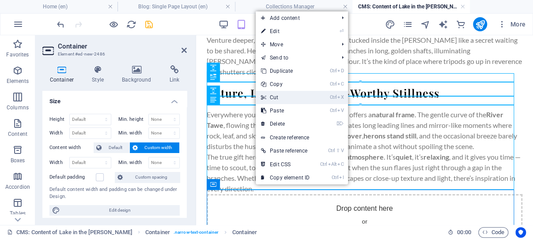
click at [282, 96] on link "Ctrl X Cut" at bounding box center [285, 97] width 59 height 13
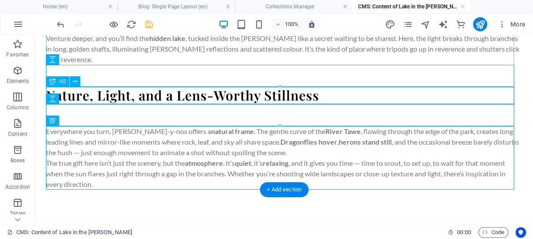
scroll to position [274, 0]
click at [19, 71] on icon "button" at bounding box center [17, 70] width 11 height 11
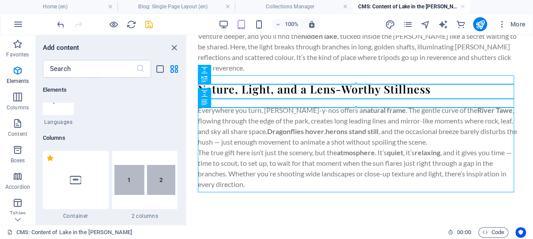
scroll to position [314, 0]
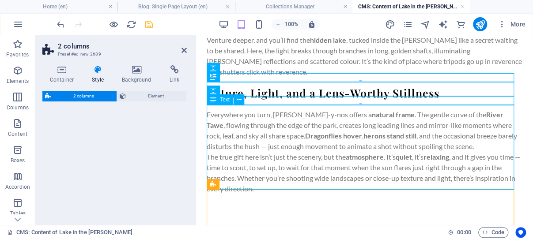
select select "rem"
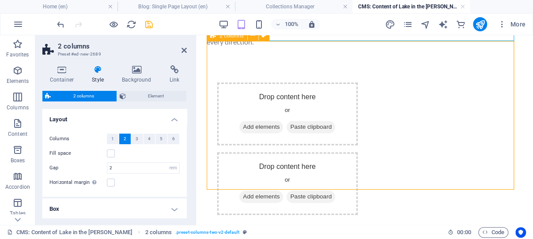
scroll to position [463, 0]
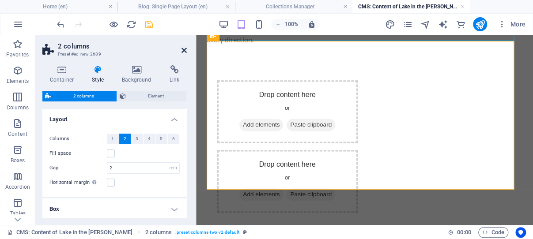
drag, startPoint x: 183, startPoint y: 49, endPoint x: 146, endPoint y: 16, distance: 49.7
click at [183, 49] on icon at bounding box center [183, 50] width 5 height 7
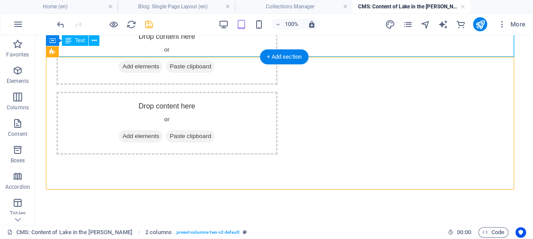
scroll to position [407, 0]
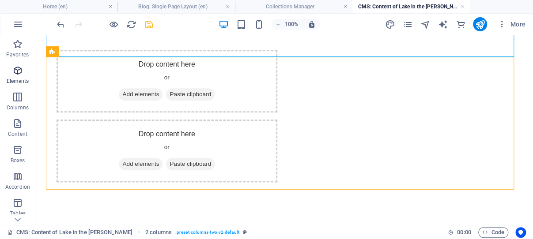
click at [19, 68] on icon "button" at bounding box center [17, 70] width 11 height 11
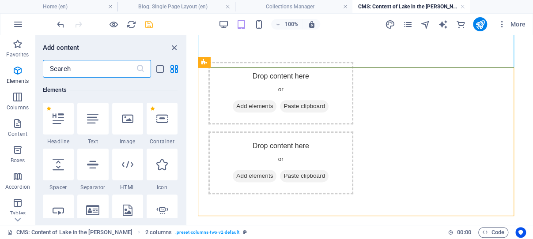
scroll to position [94, 0]
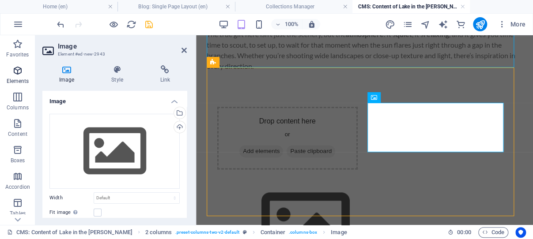
click at [18, 68] on icon "button" at bounding box center [17, 70] width 11 height 11
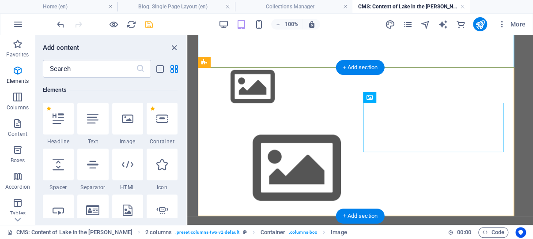
scroll to position [434, 0]
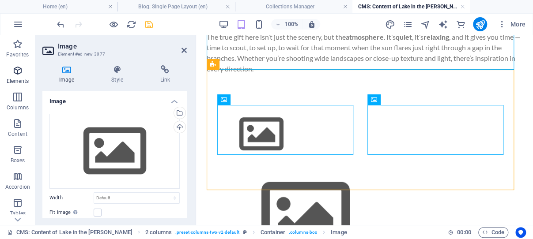
click at [16, 68] on icon "button" at bounding box center [17, 70] width 11 height 11
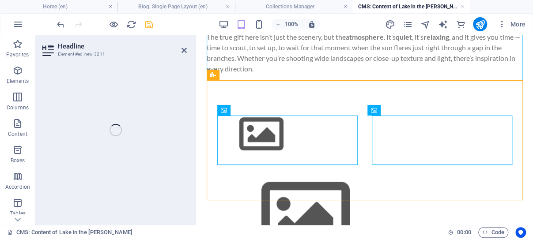
scroll to position [424, 0]
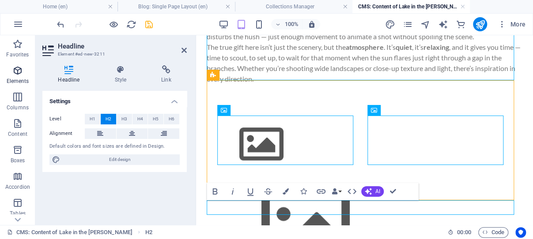
click at [18, 70] on icon "button" at bounding box center [17, 70] width 11 height 11
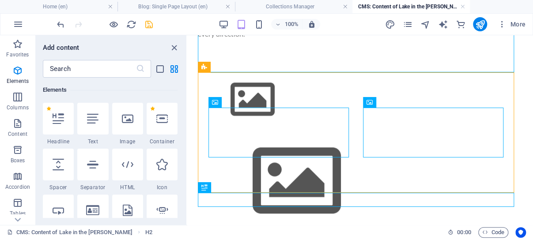
scroll to position [449, 0]
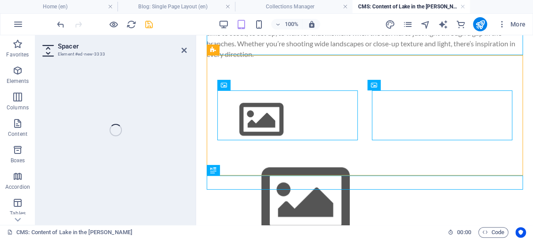
select select "px"
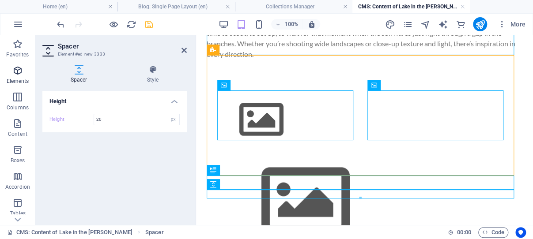
type input "20"
click at [18, 71] on icon "button" at bounding box center [17, 70] width 11 height 11
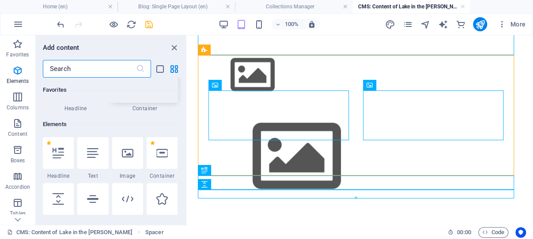
scroll to position [94, 0]
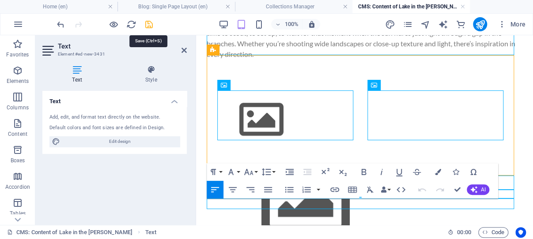
drag, startPoint x: 149, startPoint y: 23, endPoint x: 140, endPoint y: 74, distance: 51.1
click at [149, 23] on icon "save" at bounding box center [149, 24] width 10 height 10
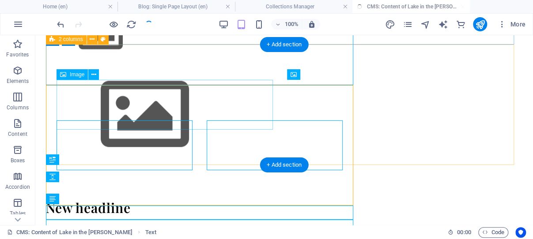
scroll to position [419, 0]
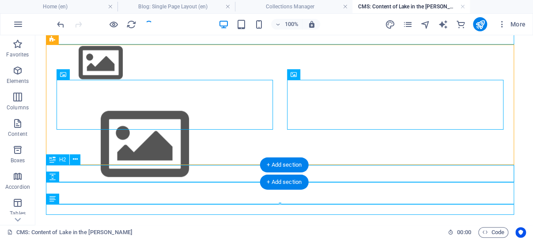
click at [132, 230] on div "New headline" at bounding box center [284, 238] width 476 height 17
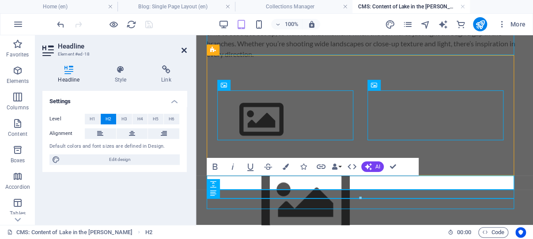
drag, startPoint x: 185, startPoint y: 49, endPoint x: 149, endPoint y: 13, distance: 50.3
click at [185, 49] on icon at bounding box center [183, 50] width 5 height 7
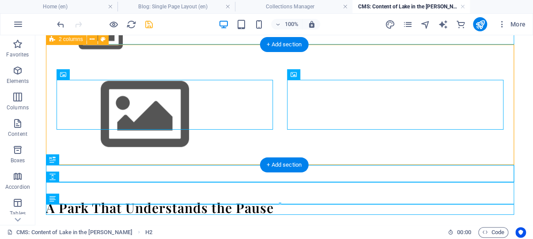
scroll to position [419, 0]
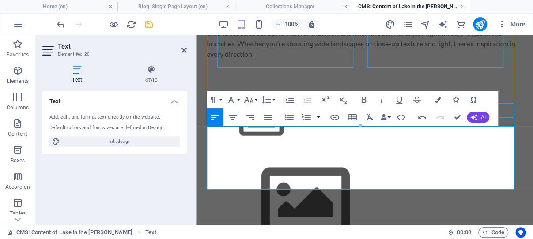
scroll to position [521, 0]
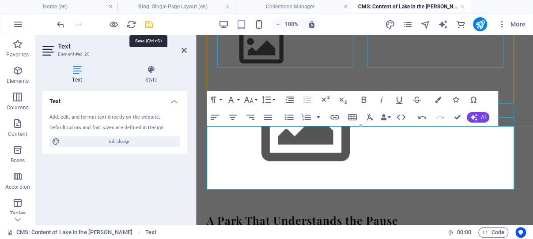
drag, startPoint x: 149, startPoint y: 22, endPoint x: 144, endPoint y: 63, distance: 41.3
click at [149, 22] on icon "save" at bounding box center [149, 24] width 10 height 10
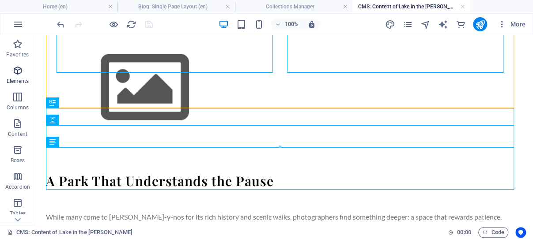
click at [18, 70] on icon "button" at bounding box center [17, 70] width 11 height 11
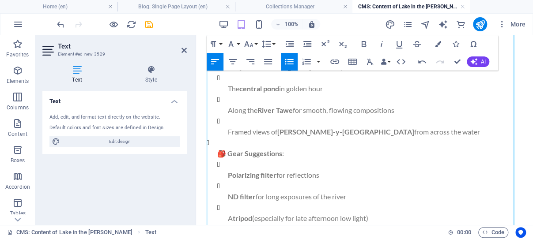
scroll to position [878, 0]
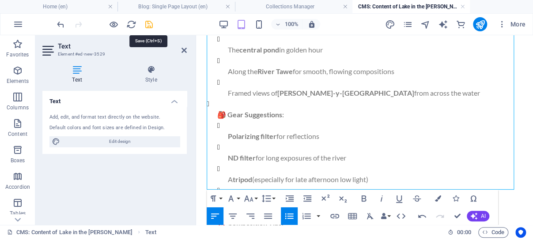
drag, startPoint x: 149, startPoint y: 23, endPoint x: 117, endPoint y: 0, distance: 39.2
click at [149, 23] on icon "save" at bounding box center [149, 24] width 10 height 10
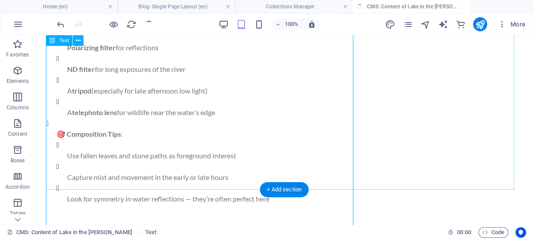
scroll to position [825, 0]
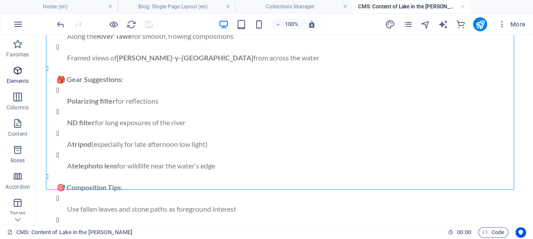
click at [18, 70] on icon "button" at bounding box center [17, 70] width 11 height 11
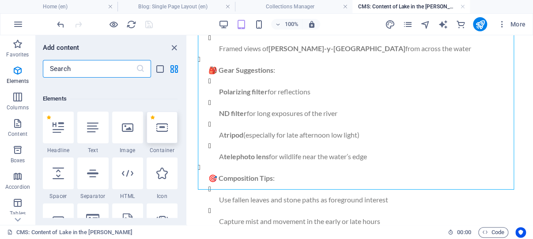
scroll to position [94, 0]
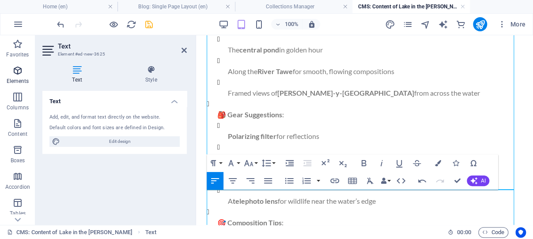
click at [16, 68] on icon "button" at bounding box center [17, 70] width 11 height 11
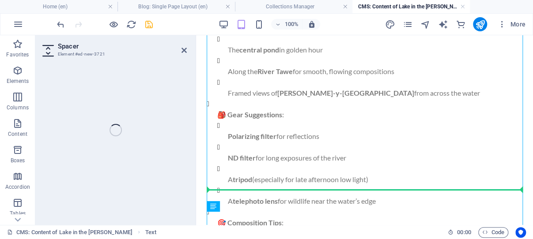
select select "px"
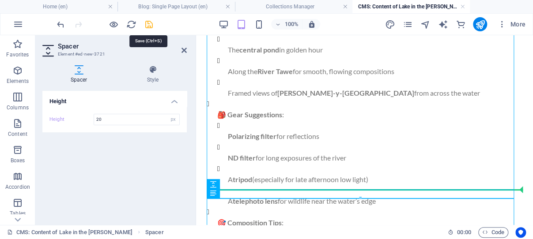
type input "20"
click at [147, 23] on icon "save" at bounding box center [149, 24] width 10 height 10
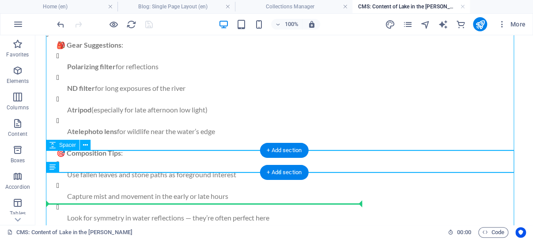
scroll to position [906, 0]
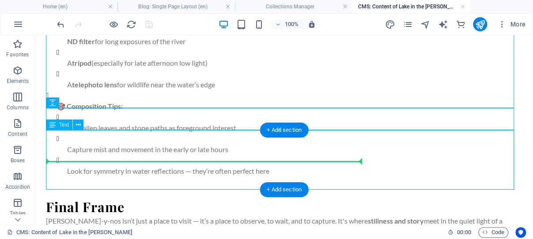
click at [123, 199] on div "Final Frame [PERSON_NAME]-y-nos isn’t just a place to visit — it’s a place to o…" at bounding box center [284, 229] width 476 height 60
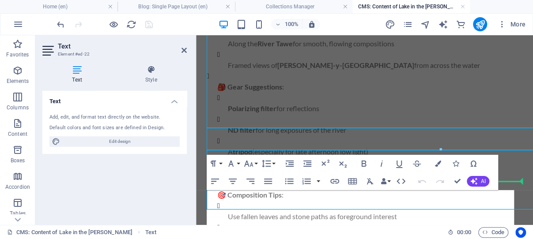
scroll to position [886, 0]
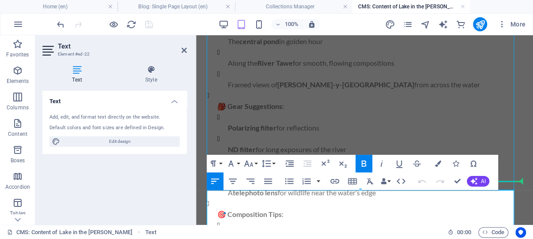
drag, startPoint x: 274, startPoint y: 199, endPoint x: 208, endPoint y: 201, distance: 65.8
drag, startPoint x: 207, startPoint y: 208, endPoint x: 253, endPoint y: 212, distance: 46.1
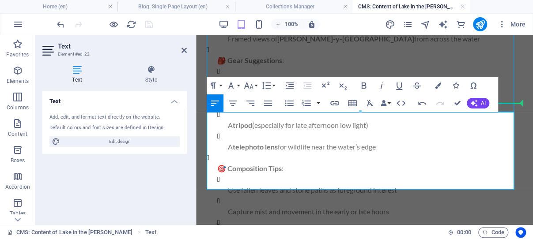
scroll to position [964, 0]
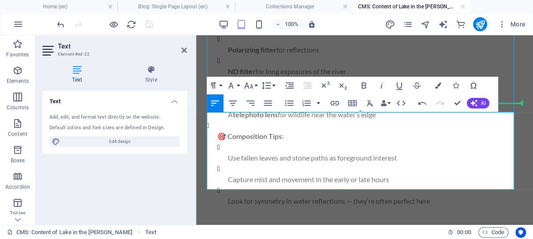
drag, startPoint x: 208, startPoint y: 132, endPoint x: 360, endPoint y: 181, distance: 159.6
copy div "[PERSON_NAME]-y-nos isn’t just a place to visit — it’s a place to observe, to w…"
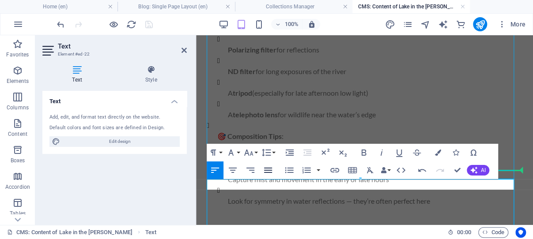
scroll to position [897, 0]
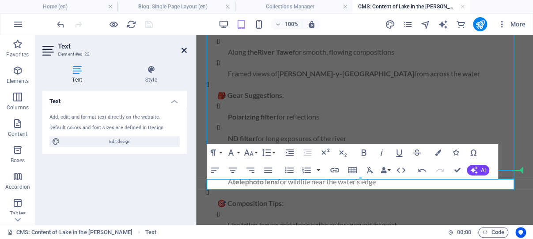
drag, startPoint x: 183, startPoint y: 49, endPoint x: 147, endPoint y: 20, distance: 46.2
click at [183, 49] on icon at bounding box center [183, 50] width 5 height 7
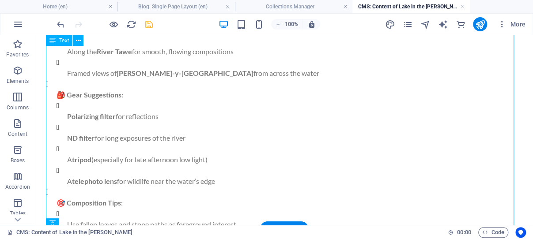
scroll to position [846, 0]
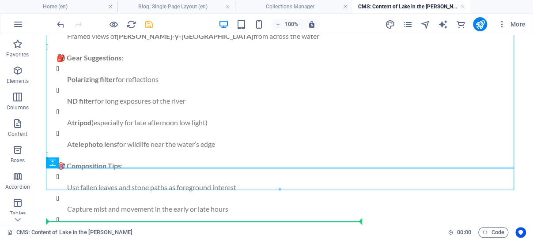
click at [85, 162] on icon at bounding box center [85, 162] width 5 height 9
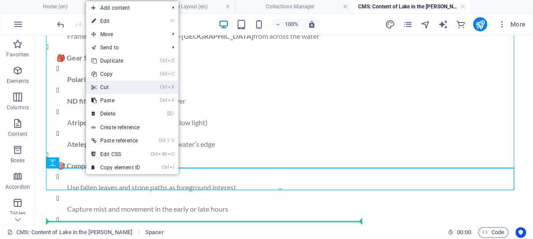
drag, startPoint x: 113, startPoint y: 88, endPoint x: 75, endPoint y: 67, distance: 44.1
click at [113, 88] on link "Ctrl X Cut" at bounding box center [115, 87] width 59 height 13
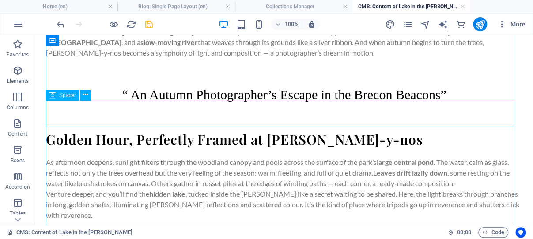
scroll to position [0, 0]
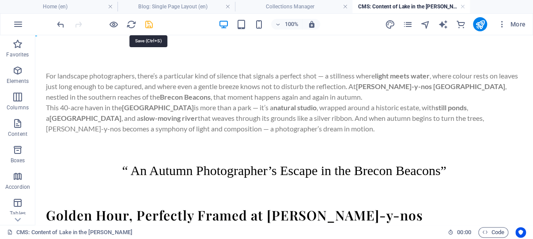
click at [149, 24] on icon "save" at bounding box center [149, 24] width 10 height 10
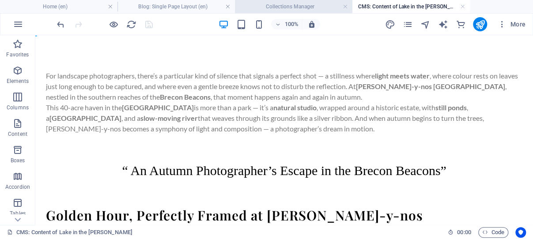
click at [303, 4] on h4 "Collections Manager" at bounding box center [293, 7] width 117 height 10
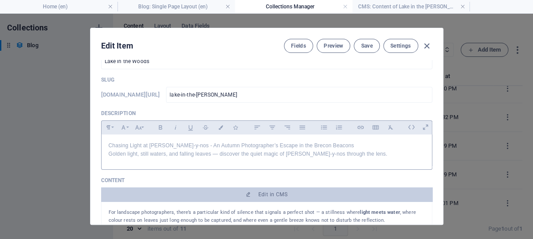
scroll to position [42, 0]
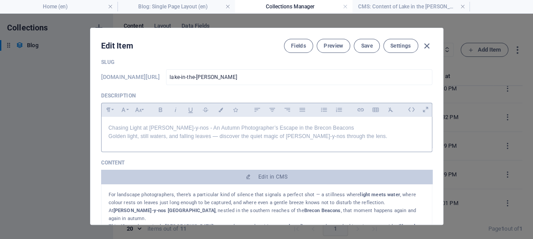
click at [103, 141] on div "​ Chasing Light at [PERSON_NAME]-y-nos - An Autumn Photographer’s Escape in the…" at bounding box center [267, 132] width 330 height 31
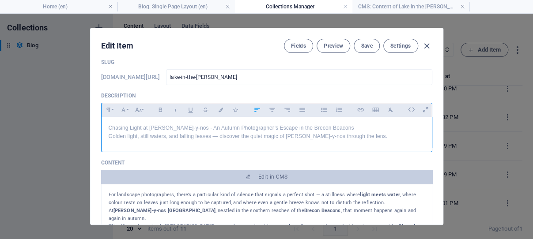
click at [103, 140] on div "​ Chasing Light at [PERSON_NAME]-y-nos - An Autumn Photographer’s Escape in the…" at bounding box center [267, 132] width 330 height 31
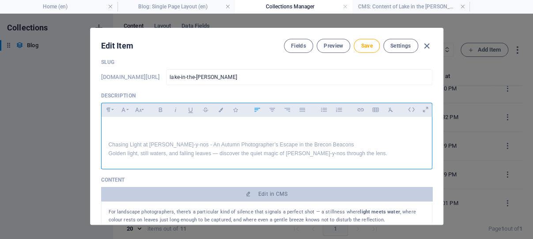
click at [106, 136] on div "Chasing Light at [PERSON_NAME]-y-nos - An Autumn Photographer’s Escape in the B…" at bounding box center [267, 141] width 330 height 48
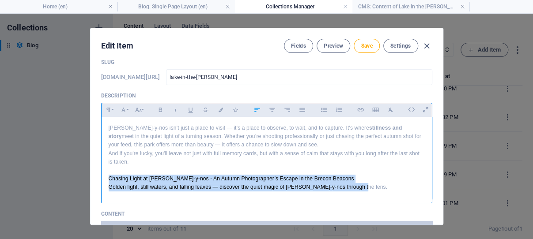
drag, startPoint x: 105, startPoint y: 192, endPoint x: 369, endPoint y: 203, distance: 263.7
click at [369, 192] on p "Chasing Light at [PERSON_NAME]-y-nos - An Autumn Photographer’s Escape in the B…" at bounding box center [267, 183] width 316 height 17
copy p "Chasing Light at [PERSON_NAME]-y-nos - An Autumn Photographer’s Escape in the B…"
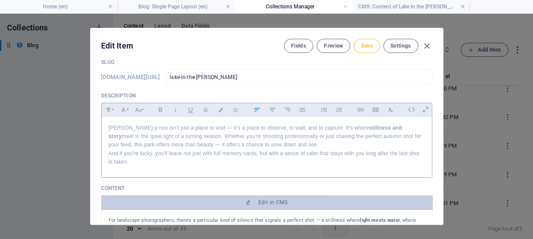
click at [361, 45] on span "Save" at bounding box center [366, 45] width 11 height 7
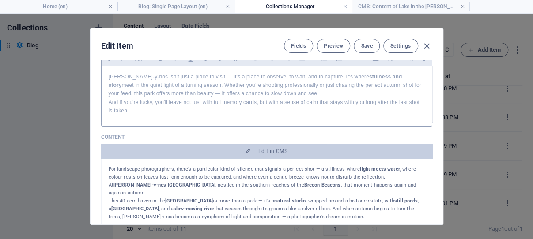
scroll to position [126, 0]
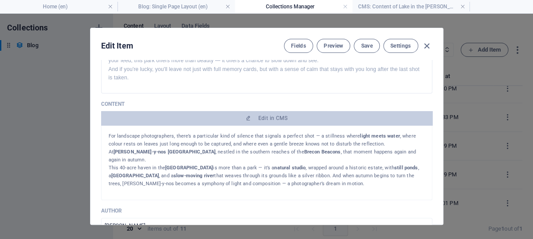
click at [229, 162] on p "For landscape photographers, there’s a particular kind of silence that signals …" at bounding box center [267, 148] width 316 height 32
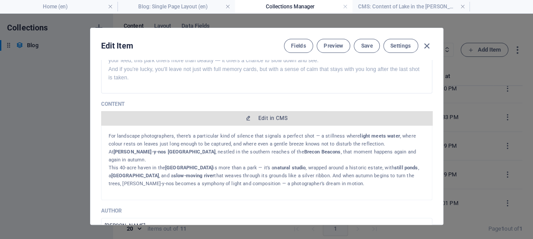
click at [260, 125] on button "Edit in CMS" at bounding box center [266, 118] width 331 height 14
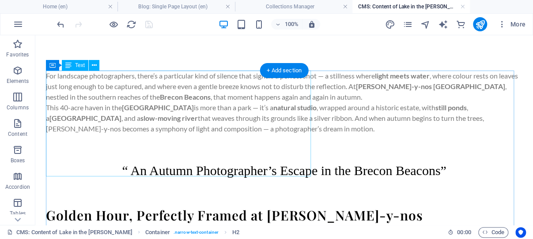
scroll to position [0, 0]
click at [69, 84] on div "For landscape photographers, there’s a particular kind of silence that signals …" at bounding box center [284, 103] width 476 height 64
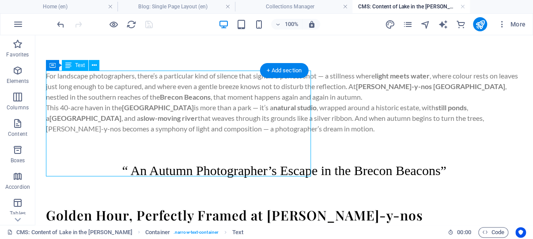
drag, startPoint x: 68, startPoint y: 84, endPoint x: 103, endPoint y: 119, distance: 49.0
click at [68, 84] on div "For landscape photographers, there’s a particular kind of silence that signals …" at bounding box center [284, 103] width 476 height 64
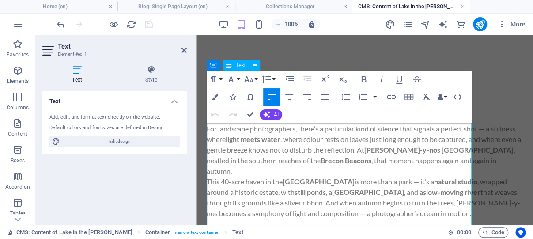
click at [207, 129] on p "For landscape photographers, there’s a particular kind of silence that signals …" at bounding box center [365, 150] width 316 height 53
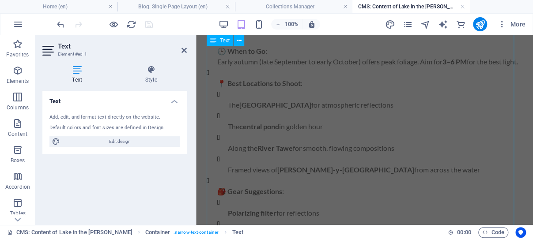
scroll to position [973, 0]
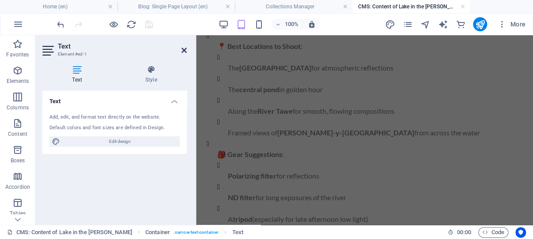
drag, startPoint x: 184, startPoint y: 50, endPoint x: 147, endPoint y: 23, distance: 45.8
click at [184, 50] on icon at bounding box center [183, 50] width 5 height 7
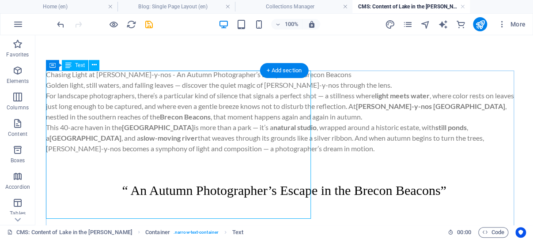
scroll to position [0, 0]
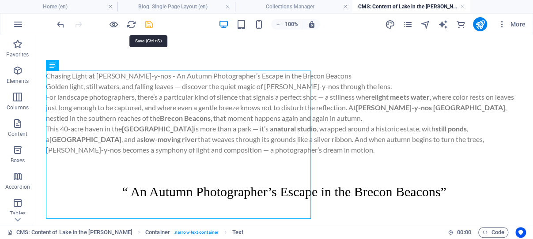
click at [149, 23] on icon "save" at bounding box center [149, 24] width 10 height 10
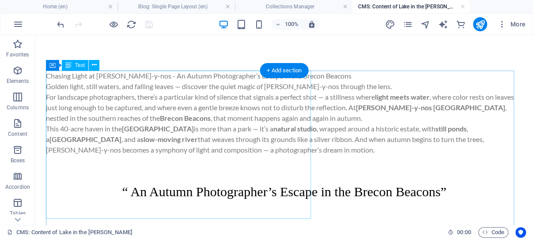
click at [76, 86] on div "Chasing Light at [PERSON_NAME]-y-nos - An Autumn Photographer’s Escape in the B…" at bounding box center [284, 113] width 476 height 85
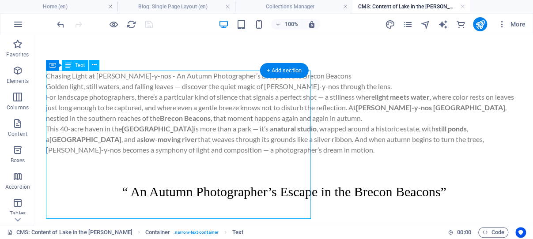
click at [76, 86] on div "Chasing Light at [PERSON_NAME]-y-nos - An Autumn Photographer’s Escape in the B…" at bounding box center [284, 113] width 476 height 85
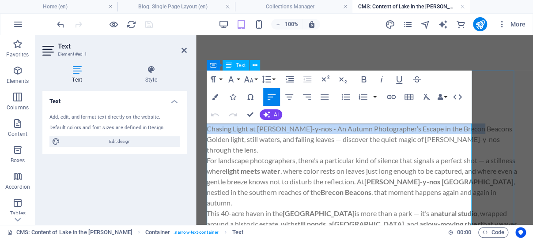
drag, startPoint x: 233, startPoint y: 139, endPoint x: 211, endPoint y: 132, distance: 24.1
click at [207, 129] on p "Chasing Light at [PERSON_NAME]-y-nos - An Autumn Photographer’s Escape in the B…" at bounding box center [365, 140] width 316 height 32
copy p "Chasing Light at [PERSON_NAME]-y-nos - An Autumn Photographer’s Escape in the B…"
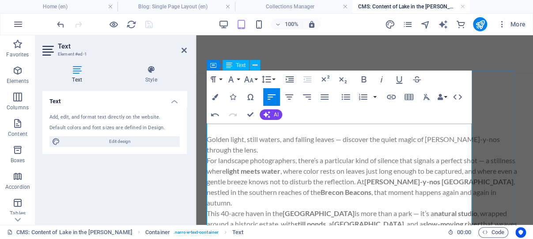
click at [208, 139] on p "Golden light, still waters, and falling leaves — discover the quiet magic of [P…" at bounding box center [365, 140] width 316 height 32
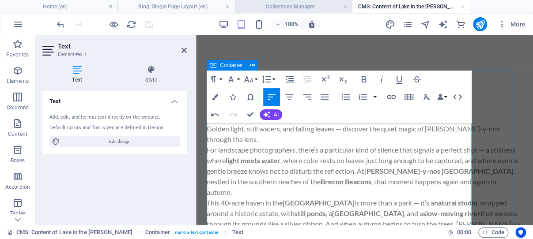
click at [302, 5] on h4 "Collections Manager" at bounding box center [293, 7] width 117 height 10
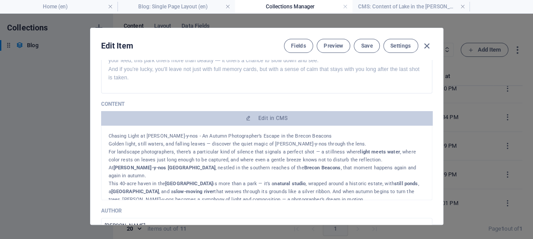
scroll to position [1030, 4]
click at [361, 45] on span "Save" at bounding box center [366, 45] width 11 height 7
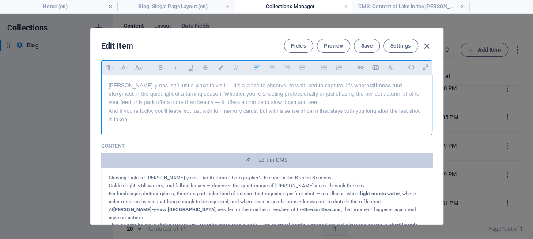
click at [109, 98] on p "[PERSON_NAME]-y-nos isn’t just a place to visit — it’s a place to observe, to w…" at bounding box center [267, 95] width 316 height 26
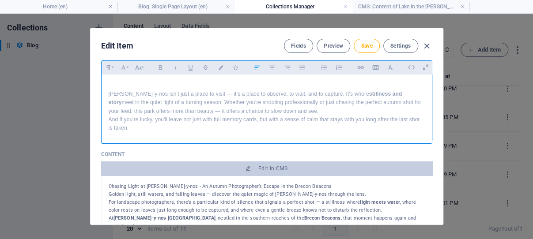
click at [109, 90] on p at bounding box center [267, 86] width 316 height 8
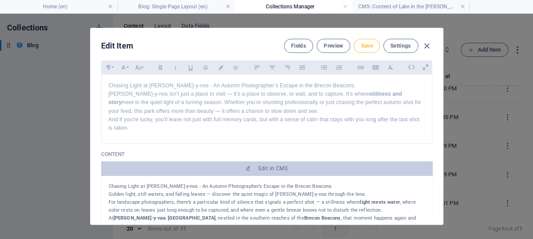
click at [363, 45] on span "Save" at bounding box center [366, 45] width 11 height 7
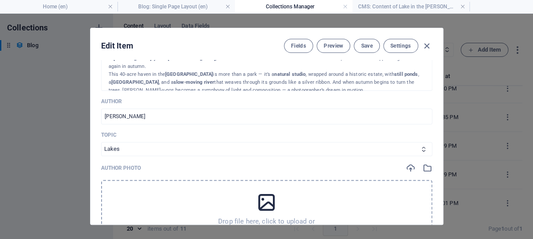
scroll to position [241, 0]
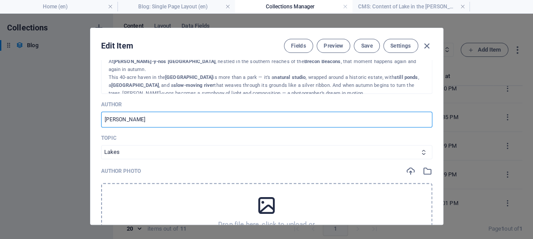
drag, startPoint x: 142, startPoint y: 132, endPoint x: 93, endPoint y: 130, distance: 48.6
click at [101, 128] on input "[PERSON_NAME]" at bounding box center [266, 120] width 331 height 16
type input "[PERSON_NAME]"
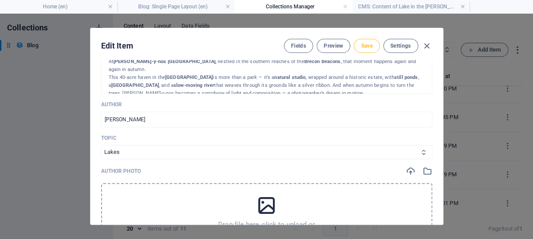
click at [363, 43] on span "Save" at bounding box center [366, 45] width 11 height 7
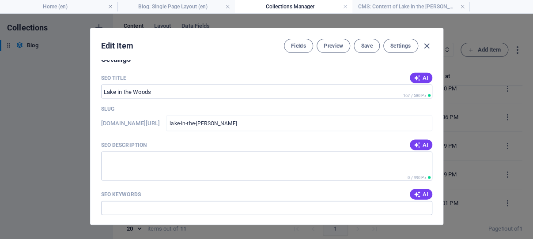
scroll to position [788, 0]
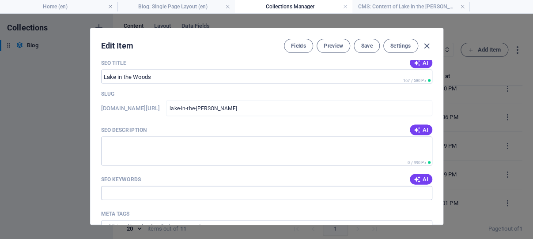
click at [373, 20] on div "Edit Item Fields Preview Save Settings Name Lake in the [PERSON_NAME] ​ Slug [D…" at bounding box center [266, 127] width 533 height 226
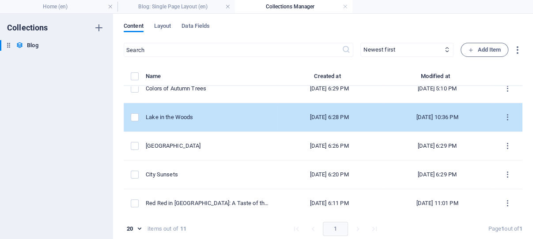
scroll to position [126, 0]
click at [173, 116] on div "Lake in the Woods" at bounding box center [208, 117] width 124 height 8
select select "Lakes"
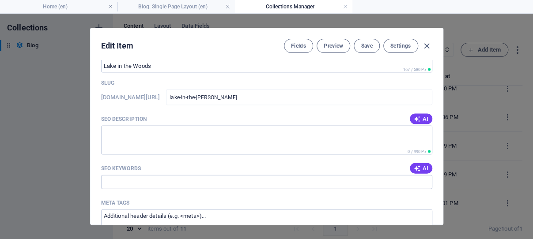
scroll to position [803, 0]
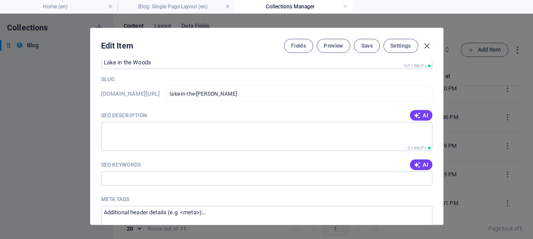
click at [413, 52] on span "AI" at bounding box center [420, 48] width 15 height 7
type input "[PERSON_NAME] at [PERSON_NAME][GEOGRAPHIC_DATA]"
click at [413, 119] on icon "button" at bounding box center [416, 115] width 7 height 7
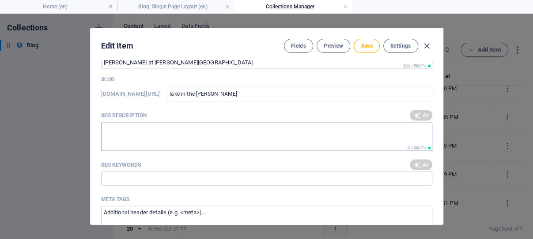
type textarea "Capture the serene beauty of autumn at [PERSON_NAME][GEOGRAPHIC_DATA]—a photogr…"
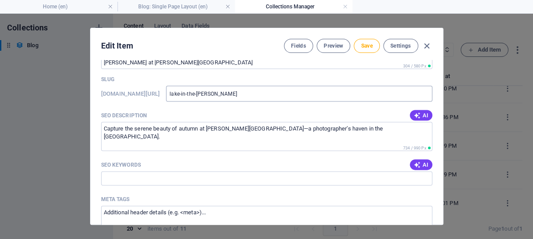
scroll to position [845, 0]
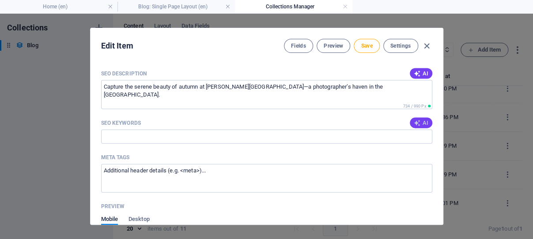
click at [410, 128] on button "AI" at bounding box center [421, 123] width 22 height 11
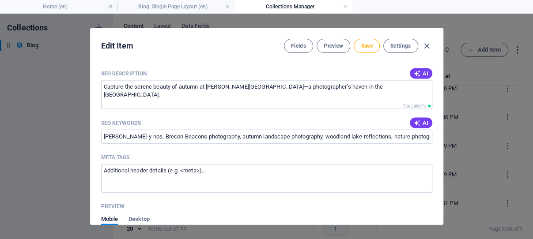
type input "[PERSON_NAME]-y-nos, Brecon Beacons photography, autumn landscape photography, …"
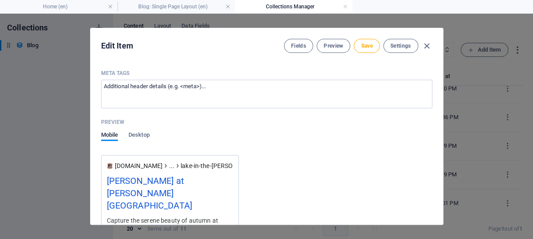
scroll to position [971, 0]
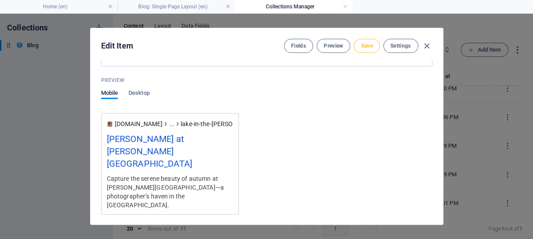
click at [362, 45] on span "Save" at bounding box center [366, 45] width 11 height 7
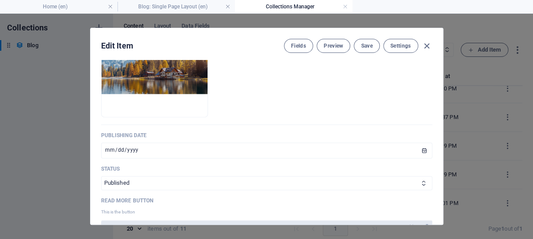
scroll to position [339, 0]
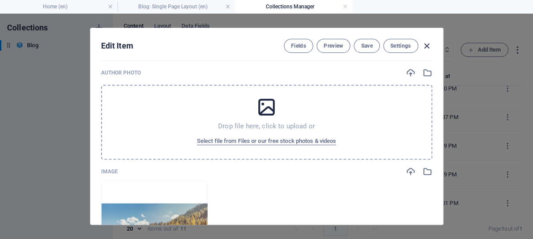
click at [422, 45] on icon "button" at bounding box center [427, 46] width 10 height 10
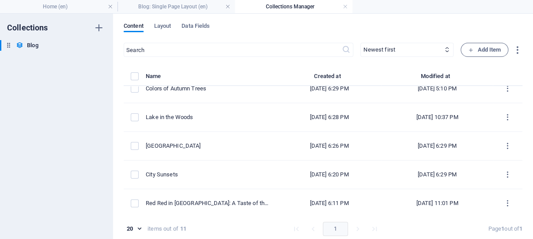
scroll to position [126, 0]
drag, startPoint x: 64, startPoint y: 7, endPoint x: 284, endPoint y: 1, distance: 220.3
click at [64, 7] on h4 "Home (en)" at bounding box center [58, 7] width 117 height 10
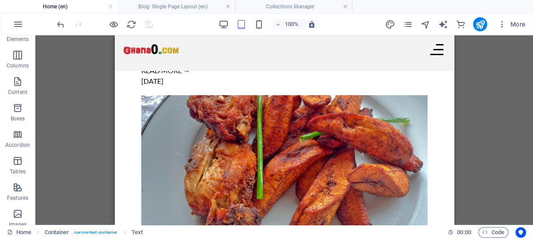
scroll to position [1116, 0]
click at [501, 24] on icon "button" at bounding box center [501, 24] width 9 height 9
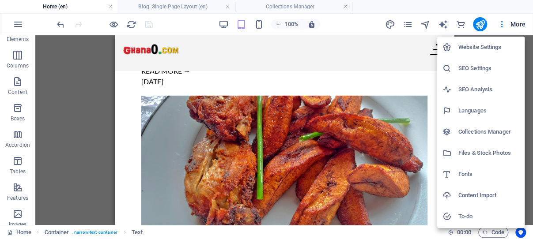
click at [484, 154] on h6 "Files & Stock Photos" at bounding box center [488, 153] width 61 height 11
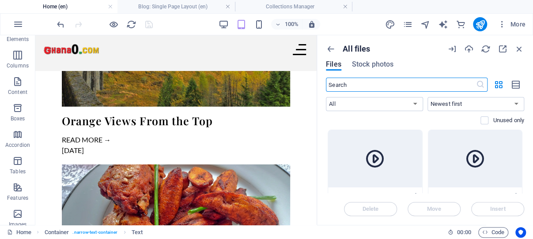
scroll to position [1205, 0]
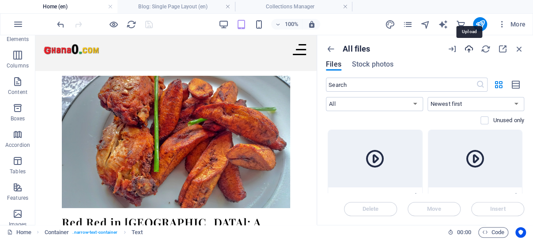
click at [469, 49] on icon "button" at bounding box center [469, 49] width 10 height 10
